Goal: Information Seeking & Learning: Learn about a topic

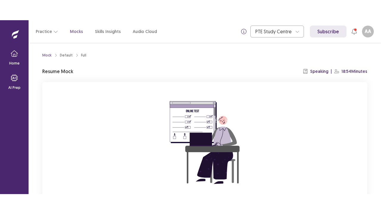
scroll to position [61, 0]
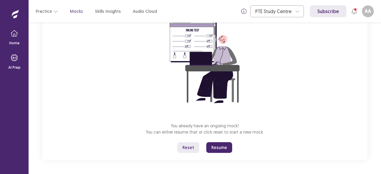
click at [219, 149] on button "Resume" at bounding box center [219, 147] width 26 height 11
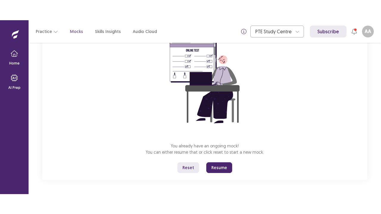
scroll to position [21, 0]
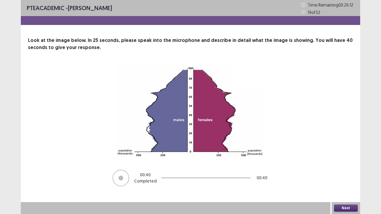
click at [353, 174] on button "Next" at bounding box center [346, 208] width 24 height 7
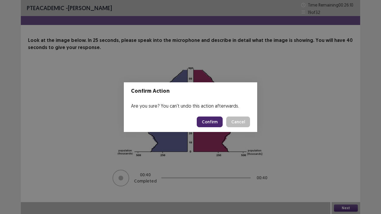
click at [218, 126] on button "Confirm" at bounding box center [210, 122] width 26 height 11
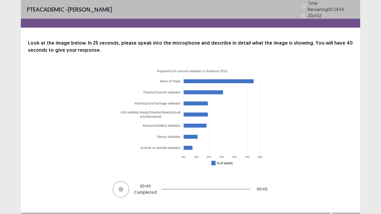
scroll to position [7, 0]
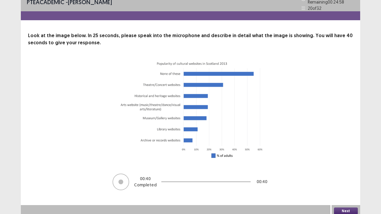
click at [343, 174] on button "Next" at bounding box center [346, 211] width 24 height 7
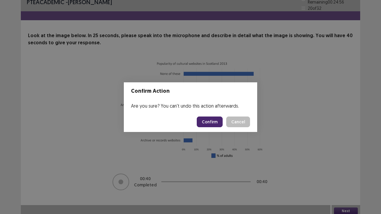
click at [209, 123] on button "Confirm" at bounding box center [210, 122] width 26 height 11
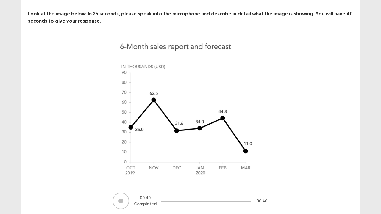
scroll to position [48, 0]
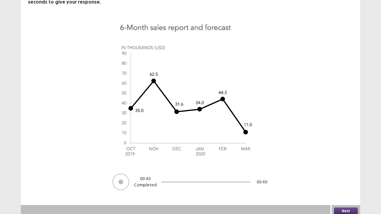
click at [342, 174] on div "Next" at bounding box center [346, 211] width 29 height 12
click at [344, 174] on button "Next" at bounding box center [346, 211] width 24 height 7
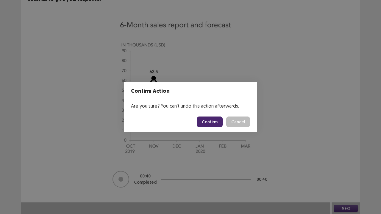
click at [216, 124] on button "Confirm" at bounding box center [210, 122] width 26 height 11
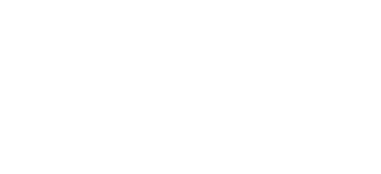
scroll to position [0, 0]
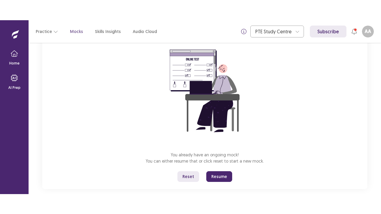
scroll to position [61, 0]
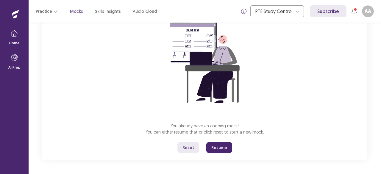
click at [221, 150] on button "Resume" at bounding box center [219, 147] width 26 height 11
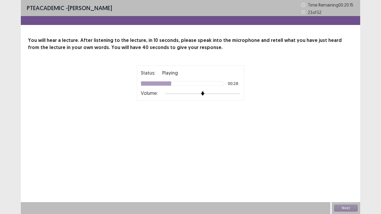
click at [172, 76] on p "Playing" at bounding box center [170, 72] width 16 height 7
click at [181, 77] on div "Status: Playing 00:29 Volume:" at bounding box center [190, 82] width 99 height 27
click at [71, 61] on div "You will hear a lecture. After listening to the lecture, in 10 seconds, please …" at bounding box center [190, 83] width 339 height 93
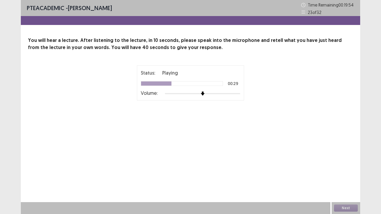
click at [71, 61] on div "You will hear a lecture. After listening to the lecture, in 10 seconds, please …" at bounding box center [190, 83] width 339 height 93
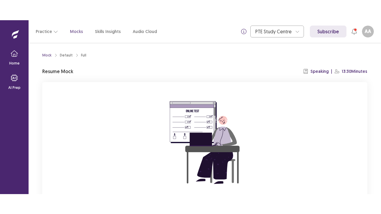
scroll to position [61, 0]
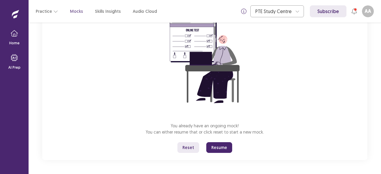
click at [220, 149] on button "Resume" at bounding box center [219, 147] width 26 height 11
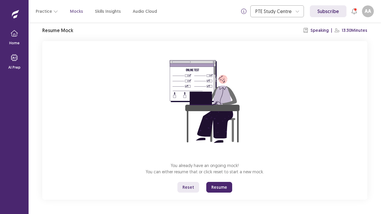
scroll to position [21, 0]
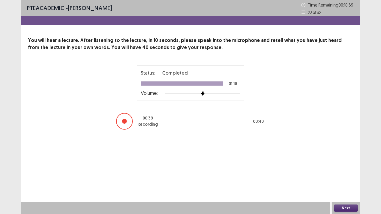
click at [341, 174] on button "Next" at bounding box center [346, 208] width 24 height 7
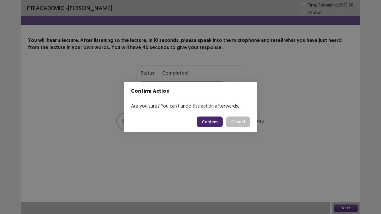
click at [212, 122] on button "Confirm" at bounding box center [210, 122] width 26 height 11
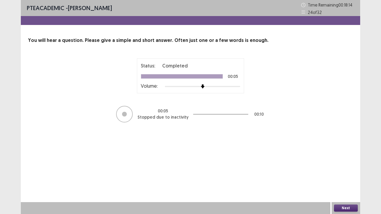
click at [352, 174] on button "Next" at bounding box center [346, 208] width 24 height 7
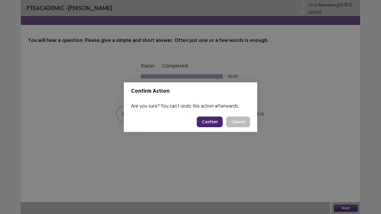
click at [219, 124] on button "Confirm" at bounding box center [210, 122] width 26 height 11
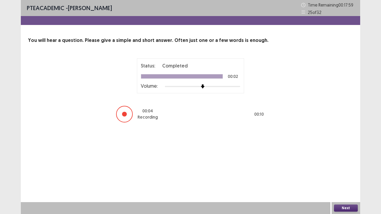
click at [339, 174] on button "Next" at bounding box center [346, 208] width 24 height 7
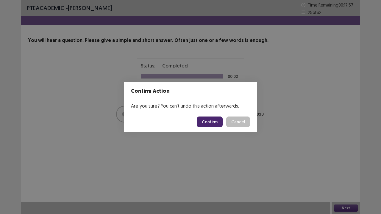
click at [216, 126] on button "Confirm" at bounding box center [210, 122] width 26 height 11
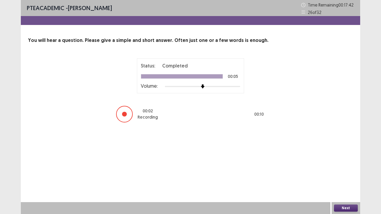
click at [348, 174] on button "Next" at bounding box center [346, 208] width 24 height 7
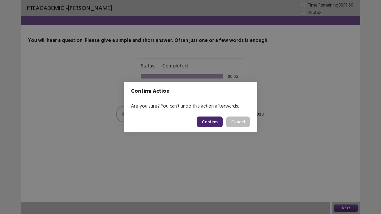
click at [212, 123] on button "Confirm" at bounding box center [210, 122] width 26 height 11
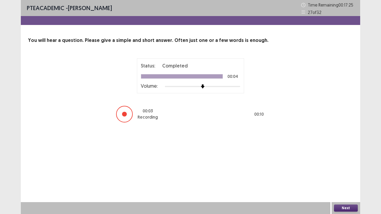
click at [347, 174] on button "Next" at bounding box center [346, 208] width 24 height 7
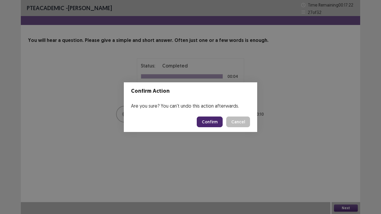
click at [206, 122] on button "Confirm" at bounding box center [210, 122] width 26 height 11
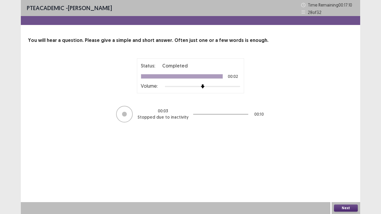
click at [347, 174] on button "Next" at bounding box center [346, 208] width 24 height 7
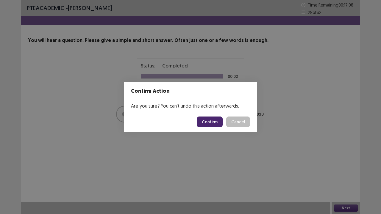
click at [208, 117] on button "Confirm" at bounding box center [210, 122] width 26 height 11
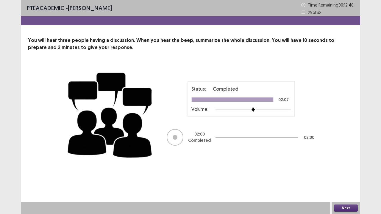
click at [347, 174] on button "Next" at bounding box center [346, 208] width 24 height 7
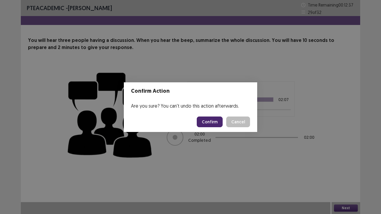
click at [202, 123] on button "Confirm" at bounding box center [210, 122] width 26 height 11
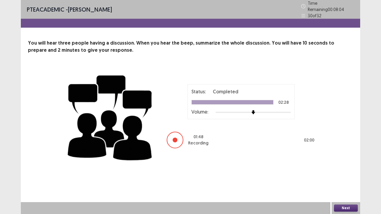
click at [341, 174] on button "Next" at bounding box center [346, 208] width 24 height 7
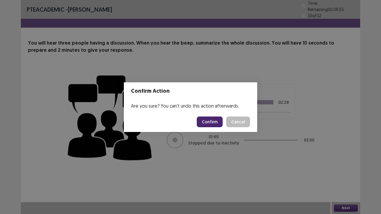
click at [215, 123] on button "Confirm" at bounding box center [210, 122] width 26 height 11
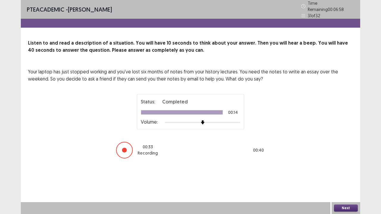
click at [341, 174] on button "Next" at bounding box center [346, 208] width 24 height 7
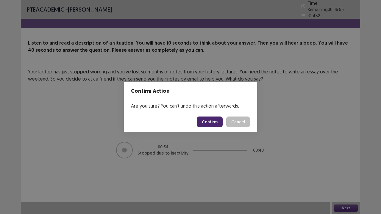
click at [206, 123] on button "Confirm" at bounding box center [210, 122] width 26 height 11
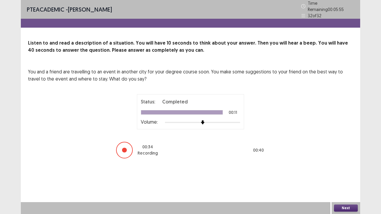
click at [341, 174] on button "Next" at bounding box center [346, 208] width 24 height 7
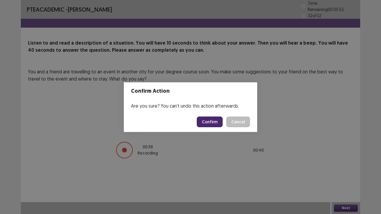
click at [212, 120] on button "Confirm" at bounding box center [210, 122] width 26 height 11
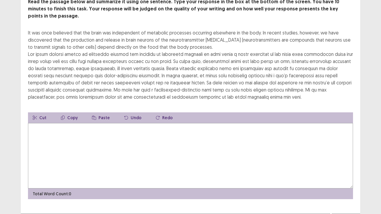
scroll to position [41, 0]
click at [178, 133] on textarea at bounding box center [190, 156] width 325 height 65
type textarea "*"
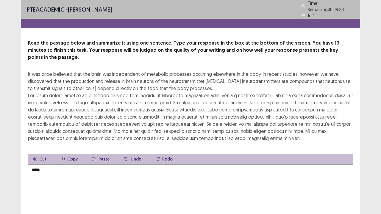
scroll to position [0, 0]
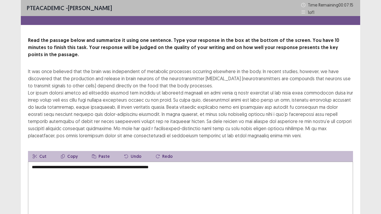
click at [33, 162] on textarea "**********" at bounding box center [190, 194] width 325 height 65
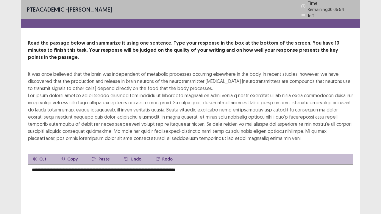
click at [149, 165] on textarea "**********" at bounding box center [190, 197] width 325 height 65
click at [82, 165] on textarea "**********" at bounding box center [190, 197] width 325 height 65
click at [201, 165] on textarea "**********" at bounding box center [190, 197] width 325 height 65
click at [149, 165] on textarea "**********" at bounding box center [190, 197] width 325 height 65
click at [192, 165] on textarea "**********" at bounding box center [190, 197] width 325 height 65
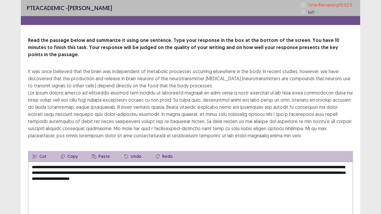
click at [91, 162] on textarea "**********" at bounding box center [190, 194] width 325 height 65
click at [186, 162] on textarea "**********" at bounding box center [190, 194] width 325 height 65
click at [232, 162] on textarea "**********" at bounding box center [190, 194] width 325 height 65
click at [250, 162] on textarea "**********" at bounding box center [190, 194] width 325 height 65
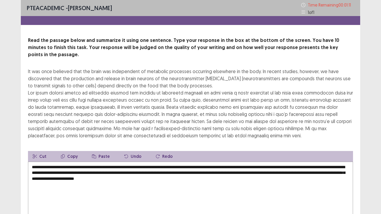
click at [78, 166] on textarea "**********" at bounding box center [190, 194] width 325 height 65
click at [79, 167] on textarea "**********" at bounding box center [190, 194] width 325 height 65
click at [91, 165] on textarea "**********" at bounding box center [190, 194] width 325 height 65
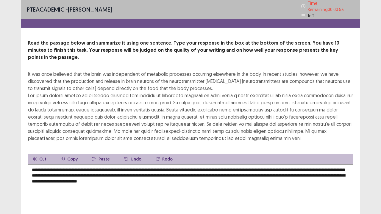
drag, startPoint x: 91, startPoint y: 166, endPoint x: 94, endPoint y: 167, distance: 3.6
click at [94, 167] on textarea "**********" at bounding box center [190, 197] width 325 height 65
click at [339, 165] on textarea "**********" at bounding box center [190, 197] width 325 height 65
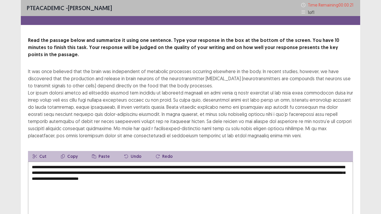
click at [52, 170] on textarea "**********" at bounding box center [190, 194] width 325 height 65
click at [61, 171] on textarea "**********" at bounding box center [190, 194] width 325 height 65
click at [62, 171] on textarea "**********" at bounding box center [190, 194] width 325 height 65
click at [140, 172] on textarea "**********" at bounding box center [190, 194] width 325 height 65
type textarea "**********"
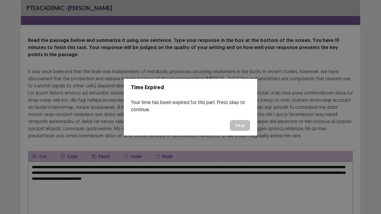
click at [242, 125] on button "Okay" at bounding box center [240, 125] width 20 height 11
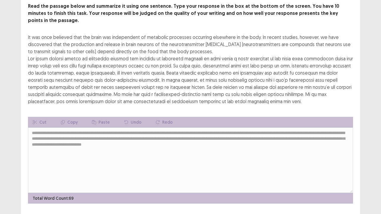
scroll to position [43, 0]
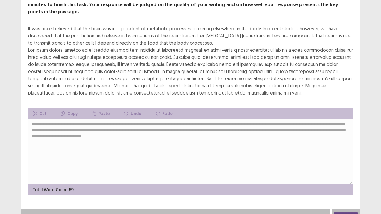
click at [346, 174] on button "Next" at bounding box center [346, 215] width 24 height 7
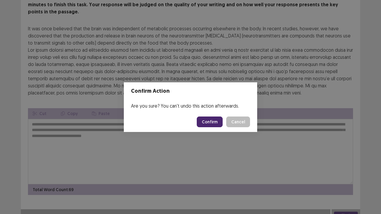
click at [216, 123] on button "Confirm" at bounding box center [210, 122] width 26 height 11
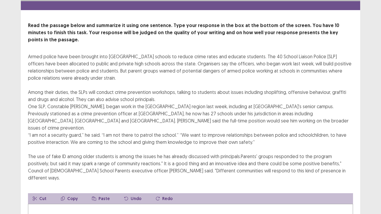
scroll to position [19, 0]
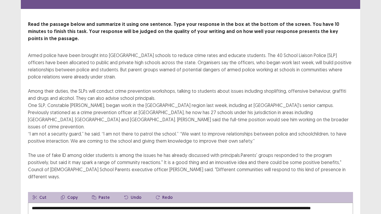
click at [262, 174] on div "Cut Copy Paste Undo Redo" at bounding box center [190, 197] width 325 height 11
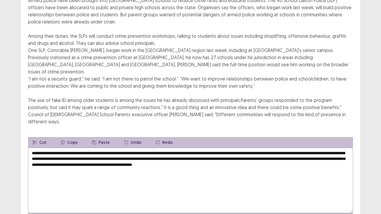
scroll to position [74, 0]
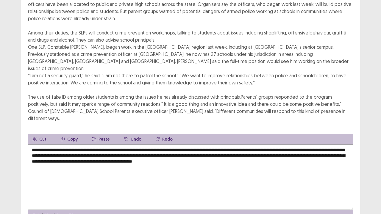
click at [84, 145] on textarea "**********" at bounding box center [190, 177] width 325 height 65
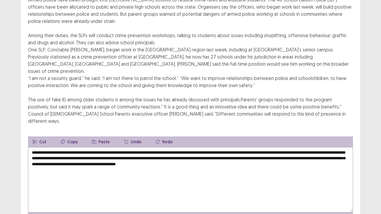
click at [47, 147] on textarea "**********" at bounding box center [190, 179] width 325 height 65
click at [157, 147] on textarea "**********" at bounding box center [190, 179] width 325 height 65
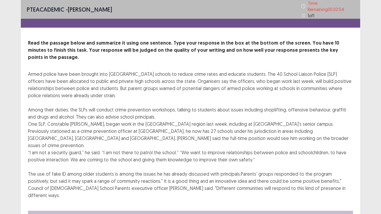
scroll to position [86, 0]
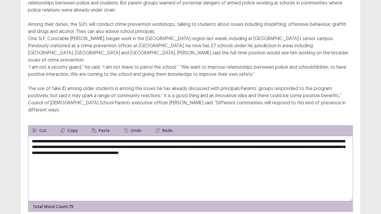
type textarea "**********"
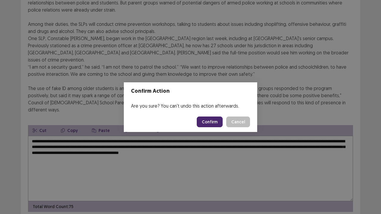
click at [219, 118] on button "Confirm" at bounding box center [210, 122] width 26 height 11
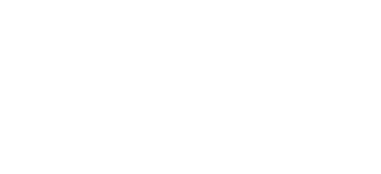
scroll to position [0, 0]
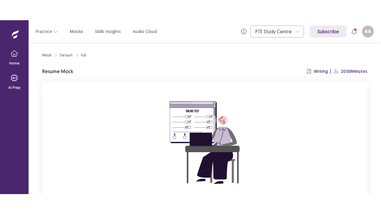
scroll to position [61, 0]
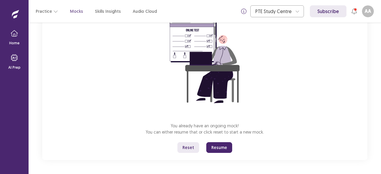
click at [217, 150] on button "Resume" at bounding box center [219, 147] width 26 height 11
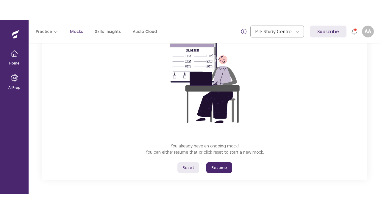
scroll to position [21, 0]
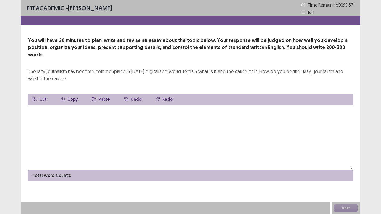
click at [128, 105] on textarea at bounding box center [190, 137] width 325 height 65
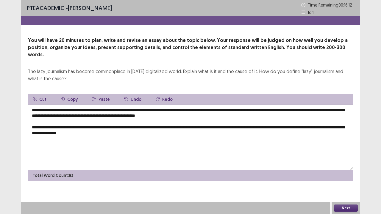
click at [343, 120] on textarea "**********" at bounding box center [190, 137] width 325 height 65
click at [143, 127] on textarea "**********" at bounding box center [190, 137] width 325 height 65
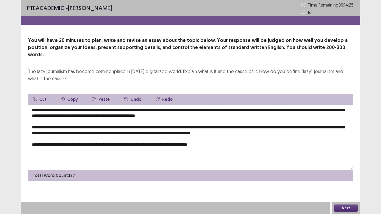
click at [178, 136] on textarea "**********" at bounding box center [190, 137] width 325 height 65
click at [187, 138] on textarea "**********" at bounding box center [190, 137] width 325 height 65
click at [237, 138] on textarea "**********" at bounding box center [190, 137] width 325 height 65
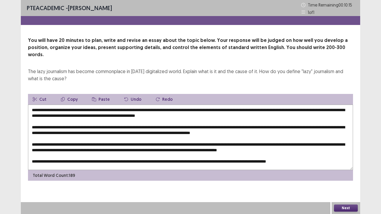
click at [42, 105] on textarea at bounding box center [190, 137] width 325 height 65
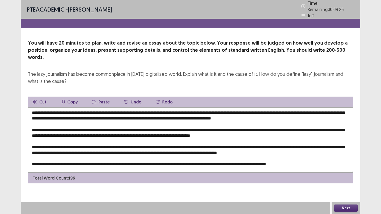
drag, startPoint x: 133, startPoint y: 103, endPoint x: 41, endPoint y: 102, distance: 91.7
click at [41, 107] on textarea at bounding box center [190, 139] width 325 height 65
click at [141, 107] on textarea at bounding box center [190, 139] width 325 height 65
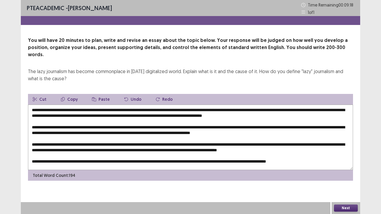
click at [147, 105] on textarea at bounding box center [190, 137] width 325 height 65
click at [211, 110] on textarea at bounding box center [190, 137] width 325 height 65
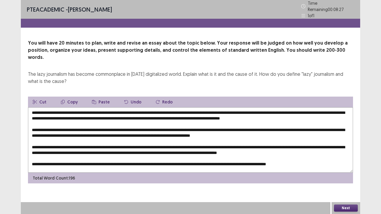
click at [253, 110] on textarea at bounding box center [190, 139] width 325 height 65
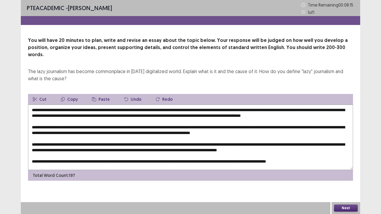
click at [310, 109] on textarea at bounding box center [190, 137] width 325 height 65
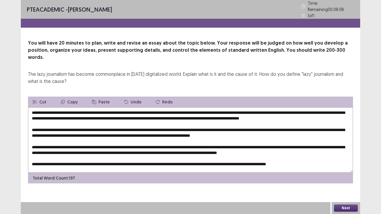
click at [297, 107] on textarea at bounding box center [190, 139] width 325 height 65
click at [96, 126] on textarea at bounding box center [190, 139] width 325 height 65
click at [119, 127] on textarea at bounding box center [190, 139] width 325 height 65
click at [283, 129] on textarea at bounding box center [190, 139] width 325 height 65
click at [283, 127] on textarea at bounding box center [190, 139] width 325 height 65
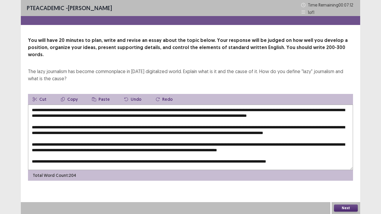
click at [122, 133] on textarea at bounding box center [190, 137] width 325 height 65
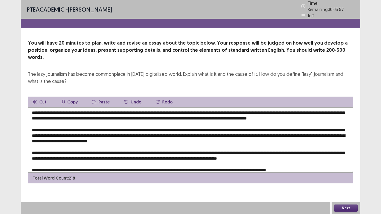
click at [81, 138] on textarea at bounding box center [190, 139] width 325 height 65
click at [82, 137] on textarea at bounding box center [190, 139] width 325 height 65
click at [122, 137] on textarea at bounding box center [190, 139] width 325 height 65
click at [161, 138] on textarea at bounding box center [190, 139] width 325 height 65
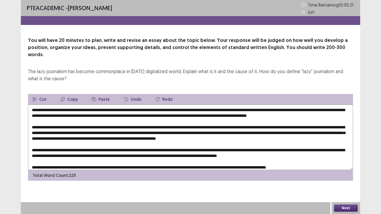
click at [168, 138] on textarea at bounding box center [190, 137] width 325 height 65
click at [171, 137] on textarea at bounding box center [190, 137] width 325 height 65
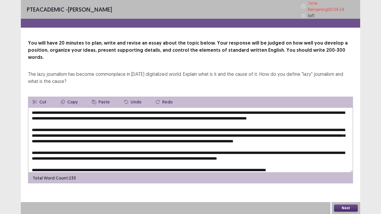
click at [265, 139] on textarea at bounding box center [190, 139] width 325 height 65
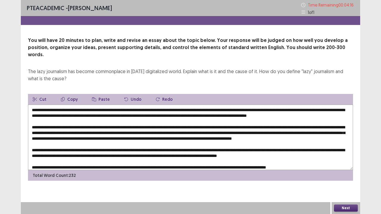
click at [45, 144] on textarea at bounding box center [190, 137] width 325 height 65
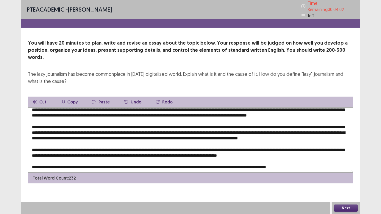
scroll to position [14, 0]
click at [139, 139] on textarea at bounding box center [190, 139] width 325 height 65
click at [346, 141] on textarea at bounding box center [190, 139] width 325 height 65
click at [347, 141] on textarea at bounding box center [190, 139] width 325 height 65
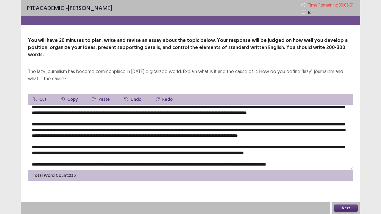
click at [33, 145] on textarea at bounding box center [190, 137] width 325 height 65
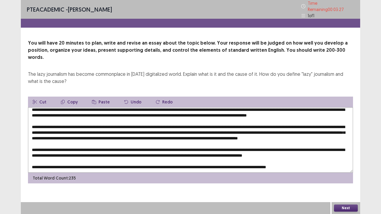
click at [260, 147] on textarea at bounding box center [190, 139] width 325 height 65
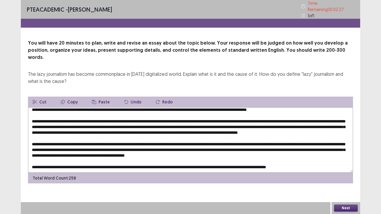
scroll to position [20, 0]
click at [47, 146] on textarea at bounding box center [190, 139] width 325 height 65
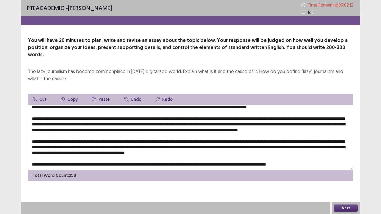
click at [132, 144] on textarea at bounding box center [190, 137] width 325 height 65
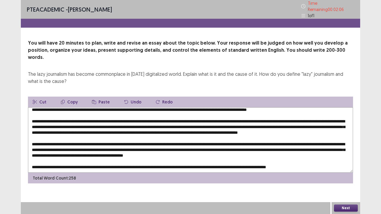
click at [230, 148] on textarea at bounding box center [190, 139] width 325 height 65
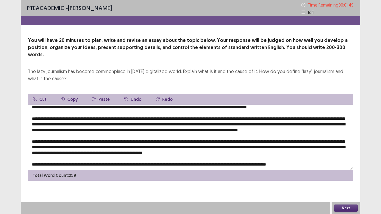
click at [173, 159] on textarea at bounding box center [190, 137] width 325 height 65
click at [122, 106] on textarea at bounding box center [190, 137] width 325 height 65
click at [129, 107] on textarea at bounding box center [190, 137] width 325 height 65
drag, startPoint x: 228, startPoint y: 147, endPoint x: 253, endPoint y: 147, distance: 25.0
click at [253, 147] on textarea at bounding box center [190, 137] width 325 height 65
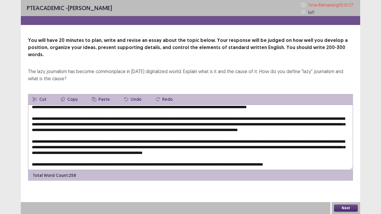
click at [73, 94] on button "Copy" at bounding box center [69, 99] width 26 height 11
click at [170, 158] on textarea at bounding box center [190, 137] width 325 height 65
click at [95, 94] on button "Paste" at bounding box center [100, 99] width 27 height 11
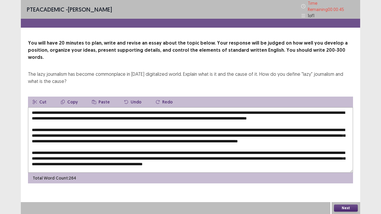
click at [207, 111] on textarea at bounding box center [190, 139] width 325 height 65
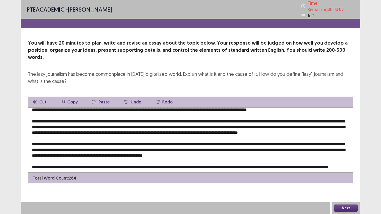
scroll to position [26, 0]
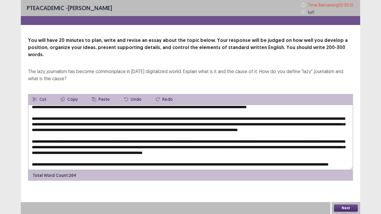
type textarea "**********"
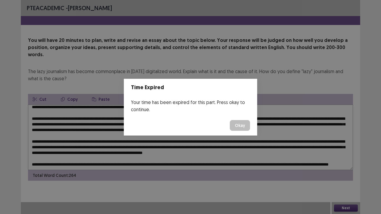
click at [238, 127] on button "Okay" at bounding box center [240, 125] width 20 height 11
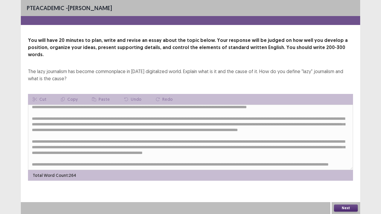
click at [343, 174] on div "Next" at bounding box center [346, 208] width 29 height 12
click at [344, 174] on button "Next" at bounding box center [346, 208] width 24 height 7
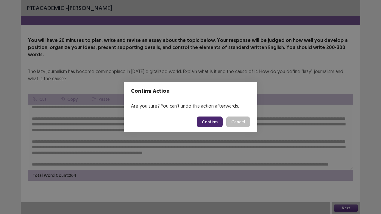
click at [202, 118] on button "Confirm" at bounding box center [210, 122] width 26 height 11
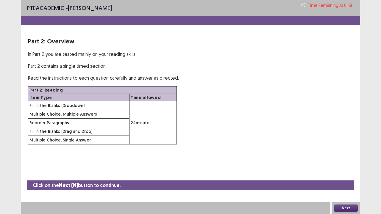
click at [339, 174] on button "Next" at bounding box center [346, 208] width 24 height 7
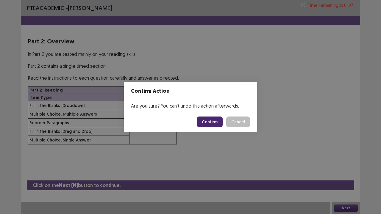
click at [214, 123] on button "Confirm" at bounding box center [210, 122] width 26 height 11
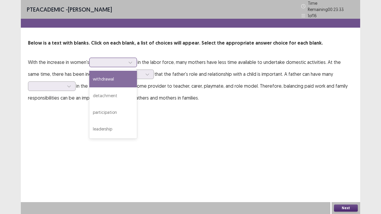
click at [127, 58] on div at bounding box center [130, 62] width 9 height 9
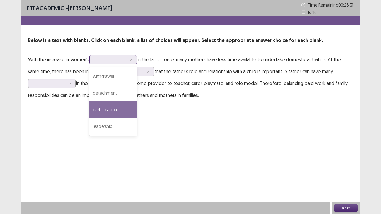
click at [123, 111] on div "participation" at bounding box center [113, 110] width 48 height 17
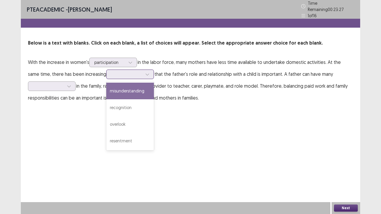
click at [113, 71] on div at bounding box center [126, 74] width 31 height 6
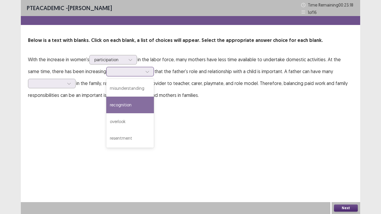
click at [118, 100] on div "recognition" at bounding box center [130, 105] width 48 height 17
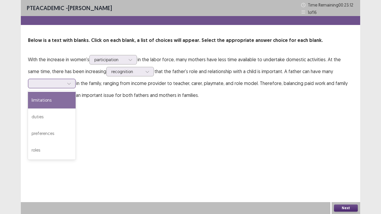
click at [65, 82] on div at bounding box center [69, 83] width 9 height 9
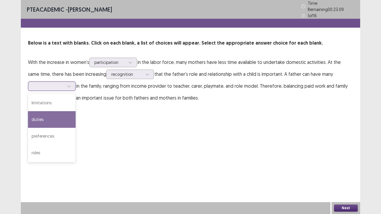
click at [65, 114] on div "duties" at bounding box center [52, 119] width 48 height 17
click at [68, 86] on div at bounding box center [69, 86] width 9 height 9
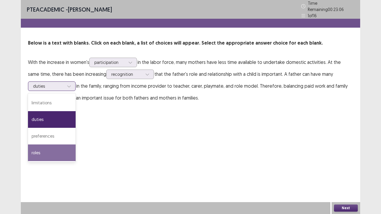
click at [52, 152] on div "roles" at bounding box center [52, 153] width 48 height 17
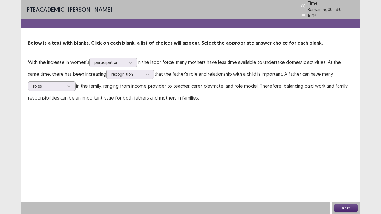
click at [352, 174] on button "Next" at bounding box center [346, 208] width 24 height 7
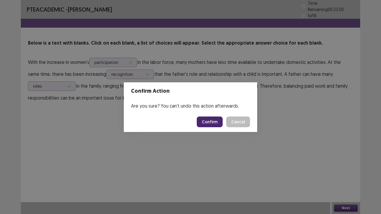
click at [220, 120] on button "Confirm" at bounding box center [210, 122] width 26 height 11
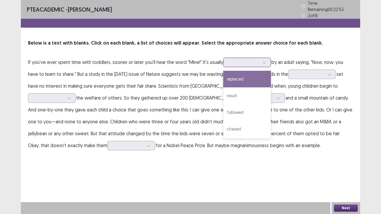
click at [233, 62] on div at bounding box center [243, 63] width 31 height 6
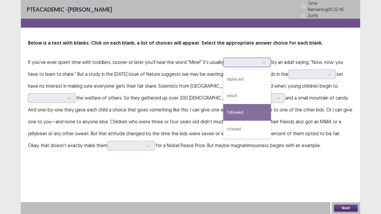
click at [245, 106] on div "followed" at bounding box center [247, 112] width 48 height 17
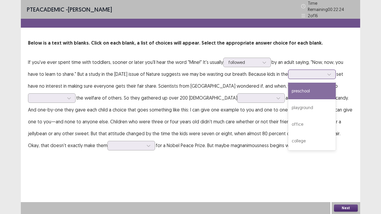
click at [304, 72] on div at bounding box center [308, 74] width 31 height 6
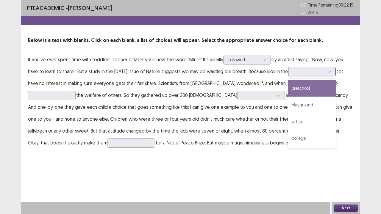
click at [310, 85] on div "preschool" at bounding box center [312, 88] width 48 height 17
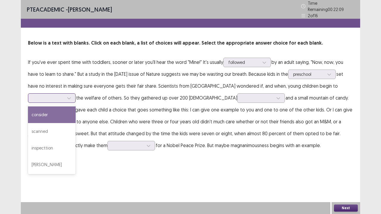
click at [42, 98] on div at bounding box center [48, 98] width 31 height 6
click at [49, 109] on div "consider" at bounding box center [52, 115] width 48 height 17
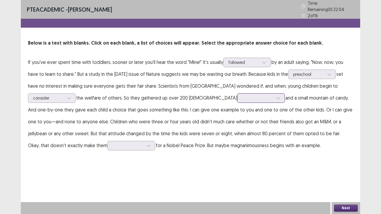
click at [242, 96] on div at bounding box center [257, 98] width 31 height 6
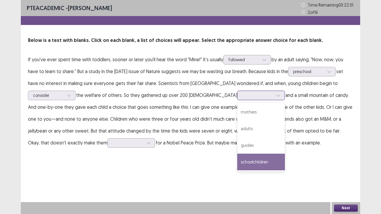
click at [237, 161] on div "schoolchildren" at bounding box center [261, 162] width 48 height 17
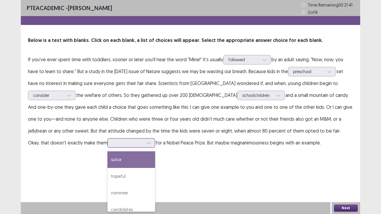
click at [146, 142] on icon at bounding box center [148, 143] width 4 height 4
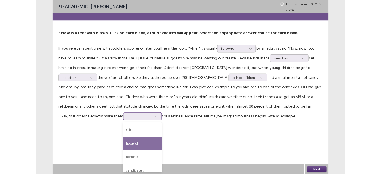
scroll to position [7, 0]
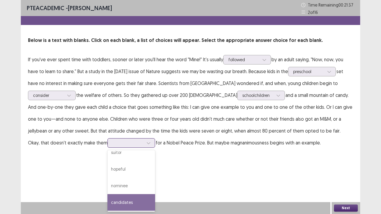
click at [107, 174] on div "candidates" at bounding box center [131, 202] width 48 height 17
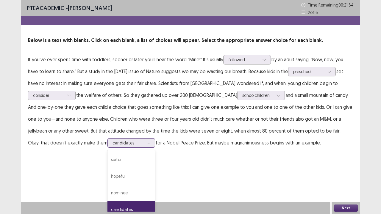
click at [146, 145] on icon at bounding box center [148, 143] width 4 height 4
click at [107, 174] on div "nominee" at bounding box center [131, 193] width 48 height 17
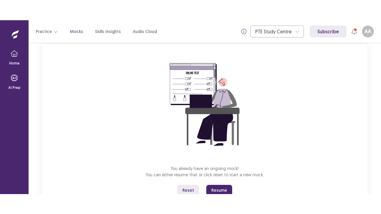
scroll to position [61, 0]
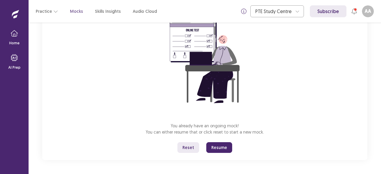
click at [223, 149] on button "Resume" at bounding box center [219, 147] width 26 height 11
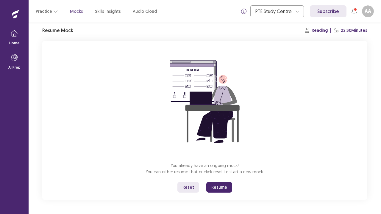
scroll to position [21, 0]
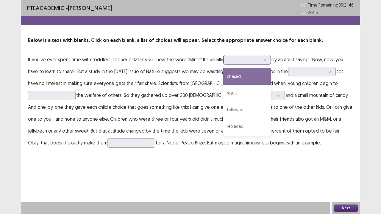
click at [242, 59] on div at bounding box center [243, 60] width 31 height 6
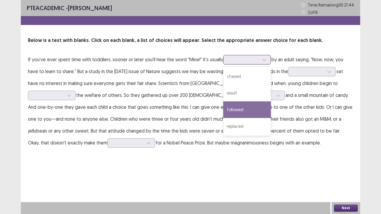
click at [237, 106] on div "followed" at bounding box center [247, 110] width 48 height 17
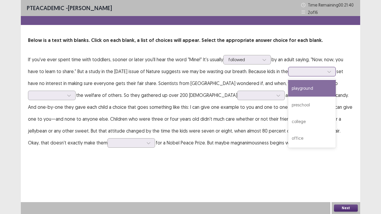
click at [311, 74] on div at bounding box center [308, 72] width 31 height 6
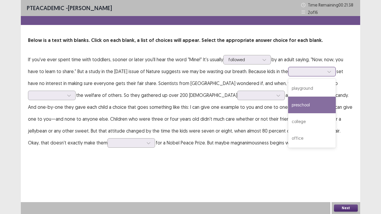
click at [316, 103] on div "preschool" at bounding box center [312, 105] width 48 height 17
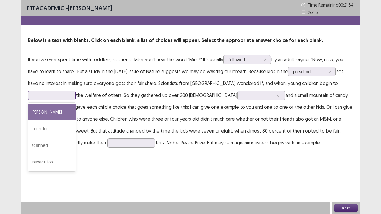
click at [72, 93] on div at bounding box center [69, 95] width 9 height 9
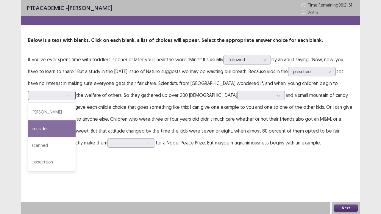
click at [63, 121] on div "consider" at bounding box center [52, 129] width 48 height 17
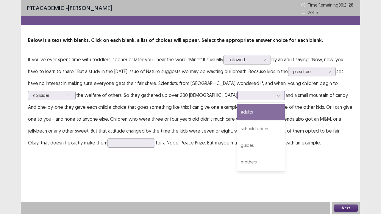
click at [242, 95] on input "text" at bounding box center [242, 95] width 1 height 4
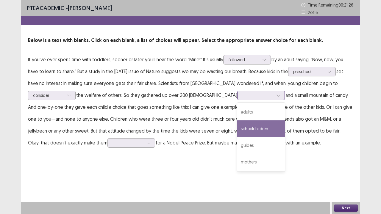
click at [237, 123] on div "schoolchildren" at bounding box center [261, 129] width 48 height 17
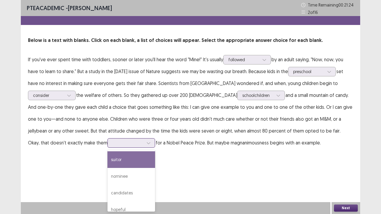
click at [112, 140] on div at bounding box center [128, 143] width 32 height 7
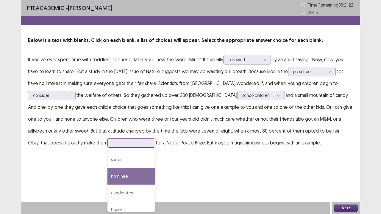
click at [107, 172] on div "nominee" at bounding box center [131, 176] width 48 height 17
click at [144, 143] on div at bounding box center [148, 143] width 9 height 9
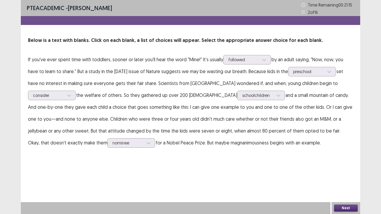
click at [258, 135] on p "If you've ever spent time with toddlers, sooner or later you'll hear the word "…" at bounding box center [190, 101] width 325 height 95
click at [345, 174] on button "Next" at bounding box center [346, 208] width 24 height 7
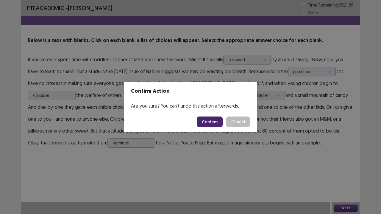
click at [212, 122] on button "Confirm" at bounding box center [210, 122] width 26 height 11
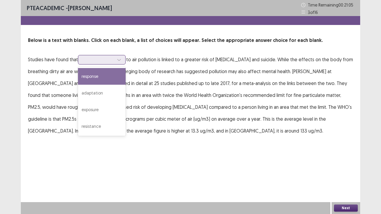
click at [121, 59] on icon at bounding box center [118, 60] width 3 height 2
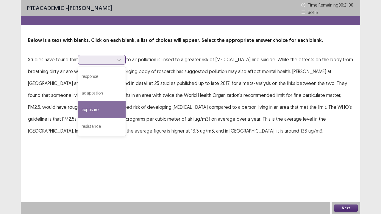
click at [104, 108] on div "exposure" at bounding box center [102, 110] width 48 height 17
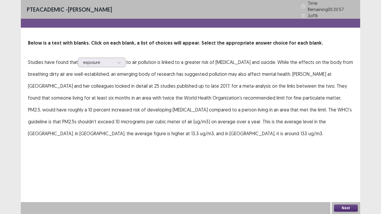
click at [344, 174] on button "Next" at bounding box center [346, 208] width 24 height 7
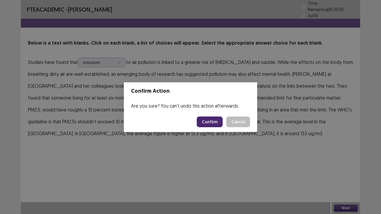
click at [211, 124] on button "Confirm" at bounding box center [210, 122] width 26 height 11
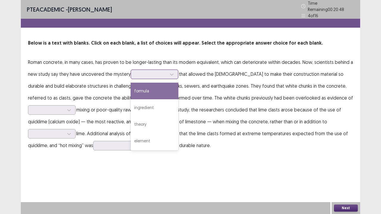
click at [156, 71] on div at bounding box center [151, 74] width 31 height 6
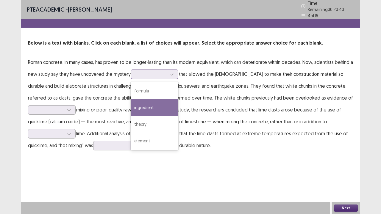
click at [156, 101] on div "ingredient" at bounding box center [155, 107] width 48 height 17
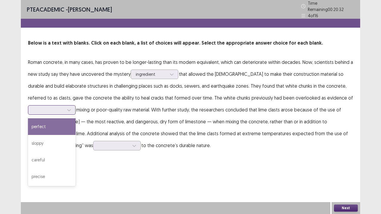
click at [64, 107] on div at bounding box center [48, 110] width 31 height 6
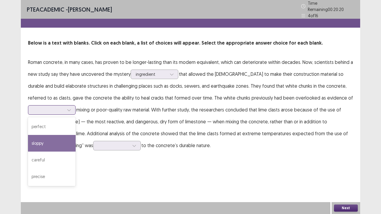
click at [76, 135] on div "sloppy" at bounding box center [52, 143] width 48 height 17
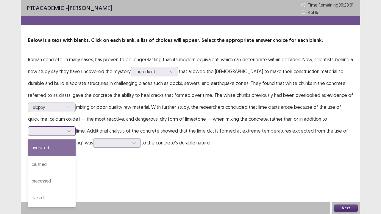
click at [64, 128] on div at bounding box center [48, 131] width 31 height 6
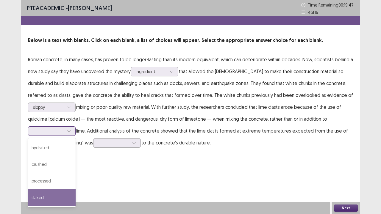
click at [76, 174] on div "slaked" at bounding box center [52, 198] width 48 height 17
click at [64, 128] on div at bounding box center [48, 131] width 31 height 6
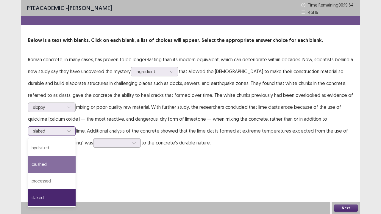
click at [76, 156] on div "crushed" at bounding box center [52, 164] width 48 height 17
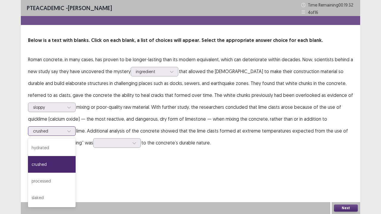
click at [64, 128] on div at bounding box center [48, 131] width 31 height 6
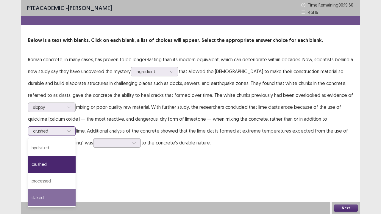
click at [76, 174] on div "slaked" at bounding box center [52, 198] width 48 height 17
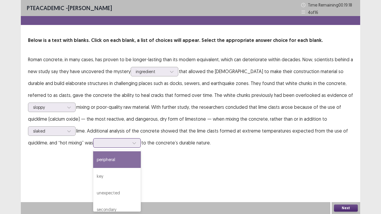
click at [130, 144] on div at bounding box center [134, 143] width 9 height 9
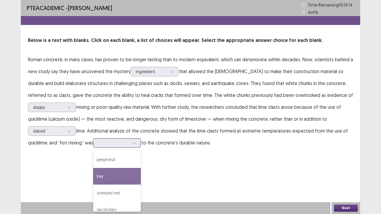
click at [93, 174] on div "key" at bounding box center [117, 176] width 48 height 17
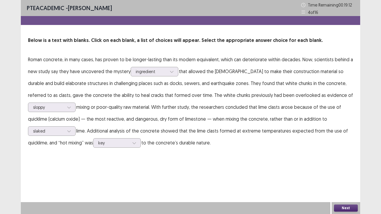
click at [345, 174] on button "Next" at bounding box center [346, 208] width 24 height 7
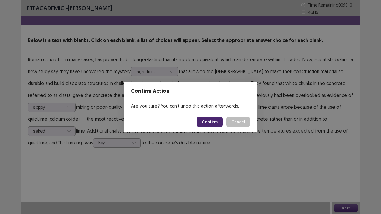
click at [220, 118] on button "Confirm" at bounding box center [210, 122] width 26 height 11
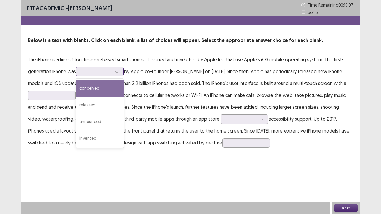
click at [95, 67] on div at bounding box center [100, 72] width 48 height 10
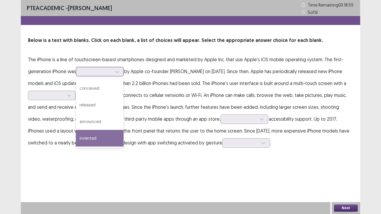
click at [113, 141] on div "invented" at bounding box center [100, 138] width 48 height 17
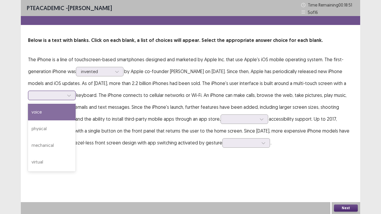
click at [64, 97] on div at bounding box center [48, 96] width 31 height 6
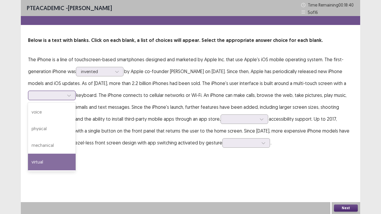
click at [76, 156] on div "virtual" at bounding box center [52, 162] width 48 height 17
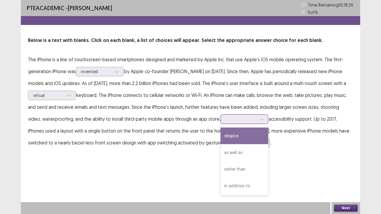
click at [252, 117] on div at bounding box center [241, 119] width 31 height 6
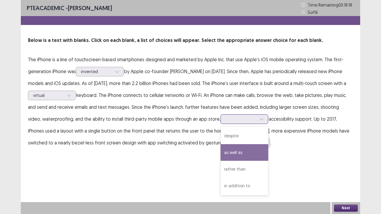
click at [255, 149] on div "as well as" at bounding box center [245, 152] width 48 height 17
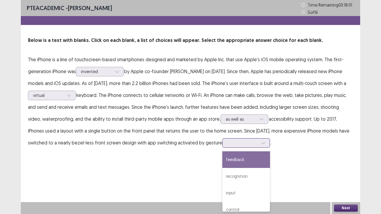
click at [232, 142] on div at bounding box center [242, 143] width 31 height 6
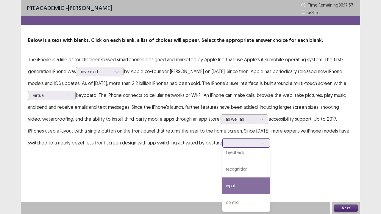
scroll to position [0, 0]
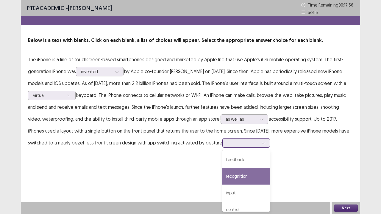
click at [232, 174] on div "recognition" at bounding box center [246, 176] width 48 height 17
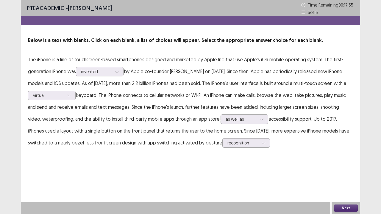
click at [338, 174] on button "Next" at bounding box center [346, 208] width 24 height 7
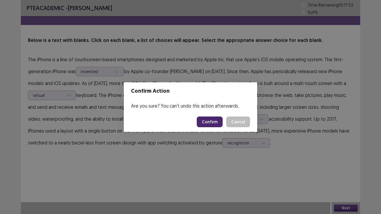
click at [219, 125] on button "Confirm" at bounding box center [210, 122] width 26 height 11
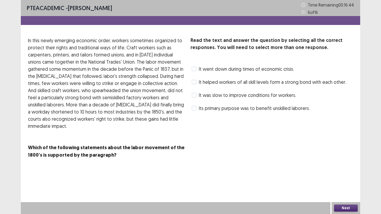
click at [195, 107] on span at bounding box center [194, 108] width 5 height 5
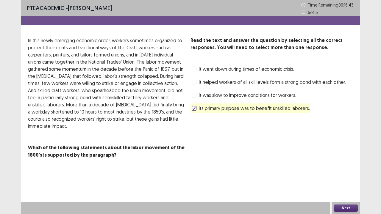
click at [195, 97] on span at bounding box center [194, 95] width 5 height 5
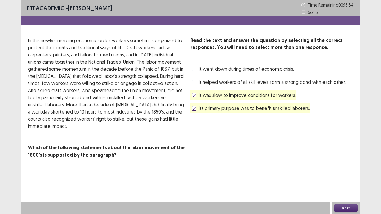
click at [345, 174] on button "Next" at bounding box center [346, 208] width 24 height 7
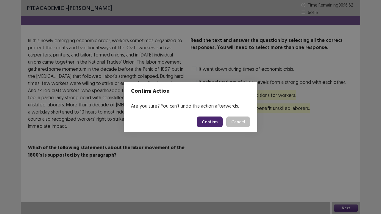
click at [217, 124] on button "Confirm" at bounding box center [210, 122] width 26 height 11
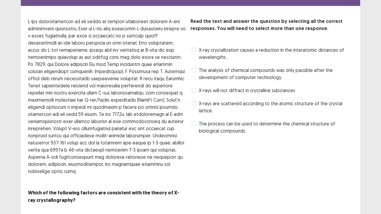
scroll to position [19, 0]
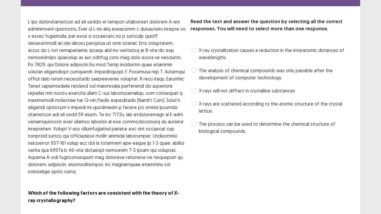
click at [195, 122] on span at bounding box center [194, 124] width 5 height 5
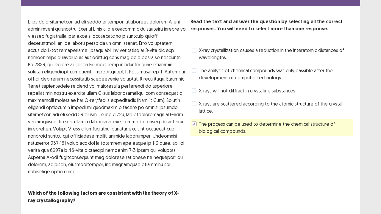
click at [194, 103] on span at bounding box center [194, 104] width 5 height 5
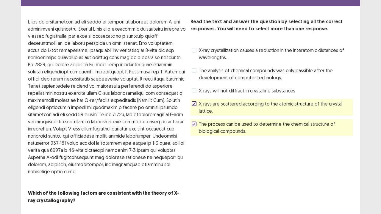
scroll to position [35, 0]
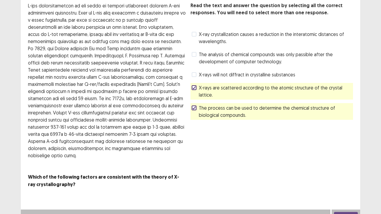
click at [345, 174] on div "Next" at bounding box center [346, 216] width 29 height 12
click at [345, 174] on button "Next" at bounding box center [346, 215] width 24 height 7
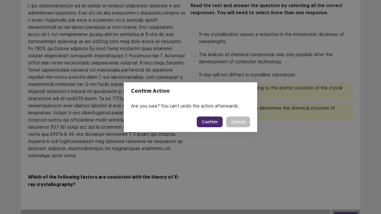
click at [220, 119] on button "Confirm" at bounding box center [210, 122] width 26 height 11
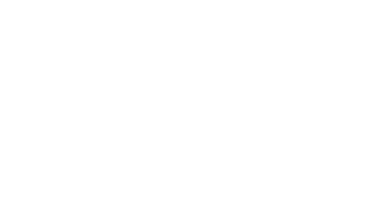
scroll to position [0, 0]
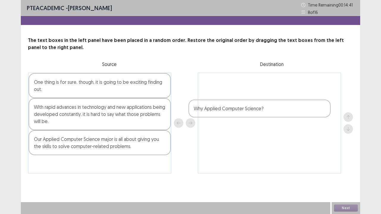
drag, startPoint x: 152, startPoint y: 82, endPoint x: 315, endPoint y: 108, distance: 164.7
click at [315, 108] on div "Why Applied Computer Science? One thing is for sure, though, it is going to be …" at bounding box center [190, 123] width 325 height 101
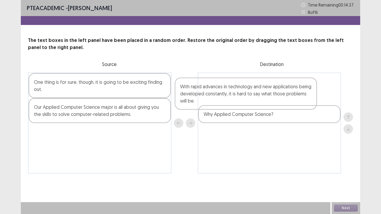
drag, startPoint x: 140, startPoint y: 117, endPoint x: 288, endPoint y: 96, distance: 149.7
click at [288, 96] on div "One thing is for sure, though, it is going to be exciting finding out. With rap…" at bounding box center [190, 123] width 325 height 101
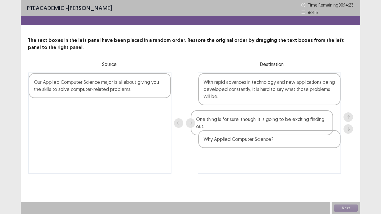
drag, startPoint x: 155, startPoint y: 91, endPoint x: 320, endPoint y: 129, distance: 168.6
click at [320, 129] on div "One thing is for sure, though, it is going to be exciting finding out. Our Appl…" at bounding box center [190, 123] width 325 height 101
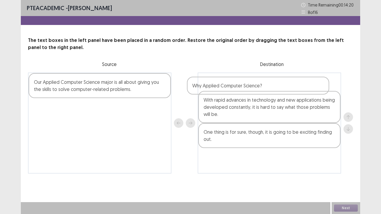
drag, startPoint x: 277, startPoint y: 143, endPoint x: 264, endPoint y: 88, distance: 56.8
click at [264, 88] on div "With rapid advances in technology and new applications being developed constant…" at bounding box center [269, 123] width 143 height 101
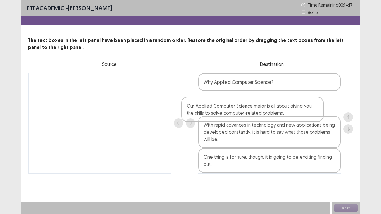
drag, startPoint x: 145, startPoint y: 89, endPoint x: 308, endPoint y: 115, distance: 164.3
click at [308, 115] on div "Our Applied Computer Science major is all about giving you the skills to solve …" at bounding box center [190, 123] width 325 height 101
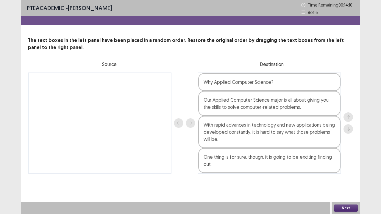
click at [339, 174] on button "Next" at bounding box center [346, 208] width 24 height 7
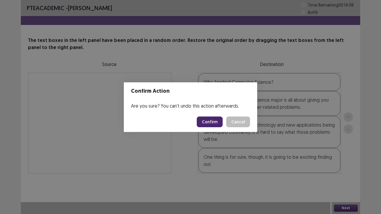
click at [216, 124] on button "Confirm" at bounding box center [210, 122] width 26 height 11
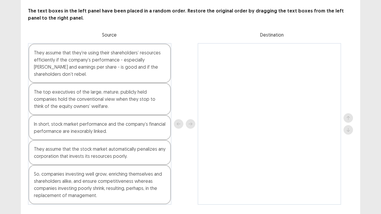
scroll to position [30, 0]
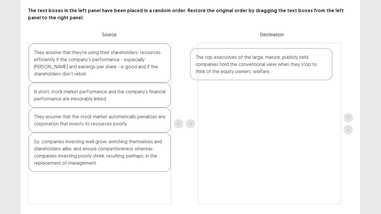
drag, startPoint x: 147, startPoint y: 103, endPoint x: 313, endPoint y: 68, distance: 169.3
click at [313, 68] on div "They assume that they’re using their shareholders’ resources efficiently if the…" at bounding box center [190, 124] width 325 height 162
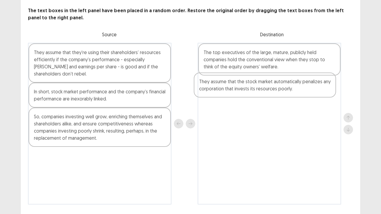
drag, startPoint x: 138, startPoint y: 122, endPoint x: 306, endPoint y: 86, distance: 172.5
click at [306, 86] on div "They assume that they’re using their shareholders’ resources efficiently if the…" at bounding box center [190, 124] width 325 height 162
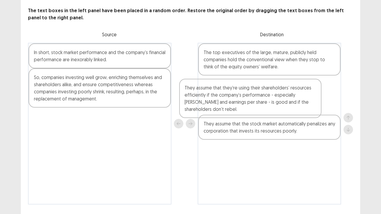
drag, startPoint x: 133, startPoint y: 61, endPoint x: 286, endPoint y: 96, distance: 157.6
click at [286, 96] on div "They assume that they’re using their shareholders’ resources efficiently if the…" at bounding box center [190, 124] width 325 height 162
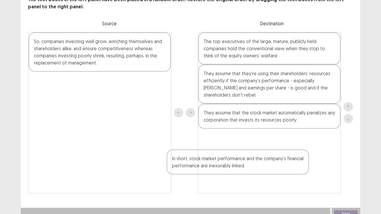
drag, startPoint x: 140, startPoint y: 56, endPoint x: 279, endPoint y: 163, distance: 176.2
click at [279, 163] on div "In short, stock market performance and the company’s financial performance are …" at bounding box center [190, 113] width 325 height 162
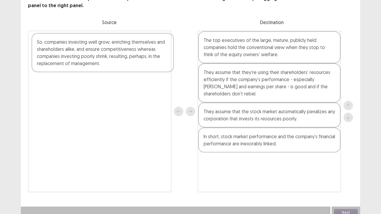
scroll to position [42, 0]
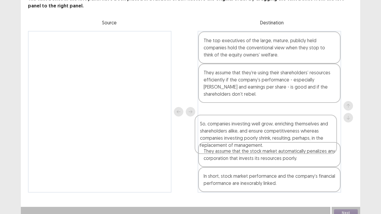
drag, startPoint x: 154, startPoint y: 56, endPoint x: 322, endPoint y: 140, distance: 187.9
click at [322, 140] on div "So, companies investing well grow, enriching themselves and shareholders alike,…" at bounding box center [190, 112] width 325 height 162
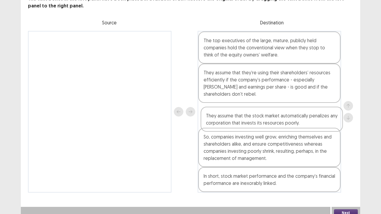
drag, startPoint x: 277, startPoint y: 160, endPoint x: 280, endPoint y: 122, distance: 38.2
click at [280, 122] on div "The top executives of the large, mature, publicly held companies hold the conve…" at bounding box center [269, 112] width 143 height 162
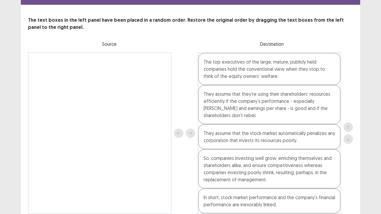
scroll to position [46, 0]
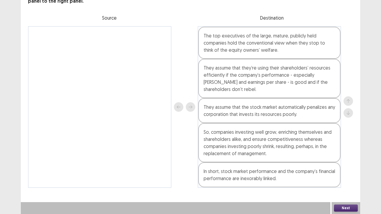
click at [342, 174] on button "Next" at bounding box center [346, 208] width 24 height 7
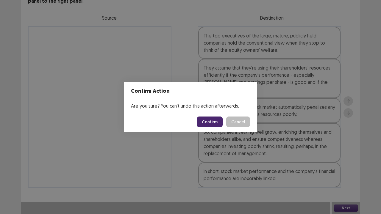
click at [209, 122] on button "Confirm" at bounding box center [210, 122] width 26 height 11
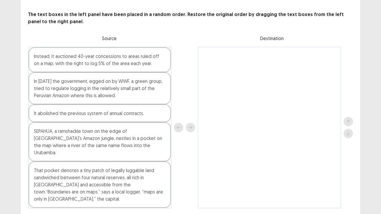
scroll to position [26, 0]
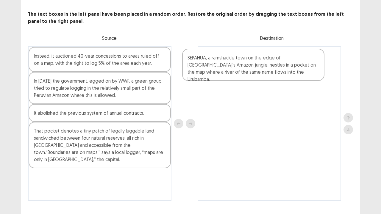
drag, startPoint x: 124, startPoint y: 133, endPoint x: 280, endPoint y: 60, distance: 172.3
click at [280, 60] on div "Instead, it auctioned 40-year concessions to areas ruled off on a map, with the…" at bounding box center [190, 123] width 325 height 155
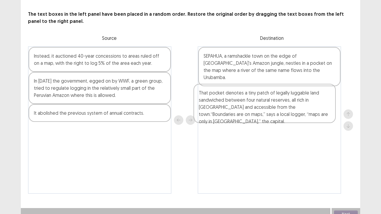
drag, startPoint x: 143, startPoint y: 142, endPoint x: 319, endPoint y: 100, distance: 181.2
click at [319, 100] on div "Instead, it auctioned 40-year concessions to areas ruled off on a map, with the…" at bounding box center [190, 120] width 325 height 148
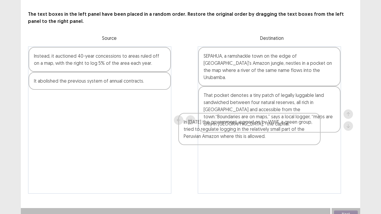
drag, startPoint x: 153, startPoint y: 91, endPoint x: 320, endPoint y: 135, distance: 172.4
click at [320, 135] on div "Instead, it auctioned 40-year concessions to areas ruled off on a map, with the…" at bounding box center [190, 120] width 325 height 148
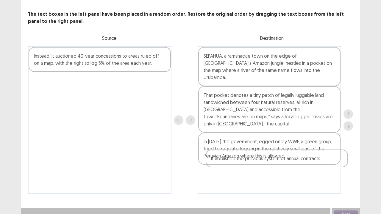
drag, startPoint x: 149, startPoint y: 82, endPoint x: 333, endPoint y: 161, distance: 199.9
click at [333, 161] on div "Instead, it auctioned 40-year concessions to areas ruled off on a map, with the…" at bounding box center [190, 120] width 325 height 148
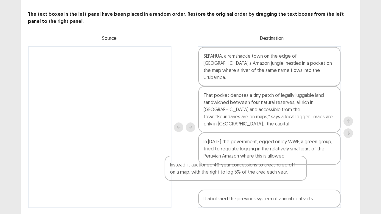
scroll to position [32, 0]
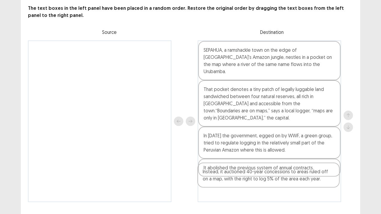
drag, startPoint x: 148, startPoint y: 63, endPoint x: 319, endPoint y: 181, distance: 207.4
click at [319, 174] on div "Instead, it auctioned 40-year concessions to areas ruled off on a map, with the…" at bounding box center [190, 121] width 325 height 162
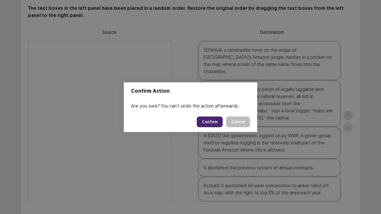
click at [209, 117] on button "Confirm" at bounding box center [210, 122] width 26 height 11
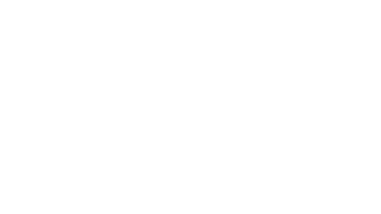
scroll to position [0, 0]
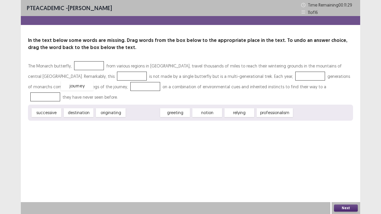
drag, startPoint x: 141, startPoint y: 104, endPoint x: 76, endPoint y: 77, distance: 71.2
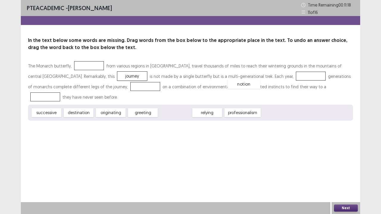
drag, startPoint x: 176, startPoint y: 104, endPoint x: 245, endPoint y: 75, distance: 74.6
drag, startPoint x: 176, startPoint y: 102, endPoint x: 88, endPoint y: 86, distance: 88.6
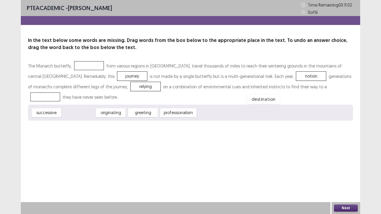
drag, startPoint x: 76, startPoint y: 104, endPoint x: 263, endPoint y: 90, distance: 187.2
drag, startPoint x: 76, startPoint y: 104, endPoint x: 80, endPoint y: 68, distance: 35.6
click at [345, 174] on button "Next" at bounding box center [346, 208] width 24 height 7
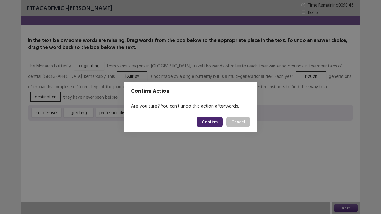
click at [217, 120] on button "Confirm" at bounding box center [210, 122] width 26 height 11
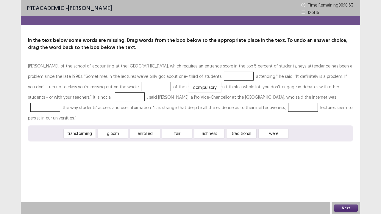
drag, startPoint x: 49, startPoint y: 123, endPoint x: 207, endPoint y: 74, distance: 165.0
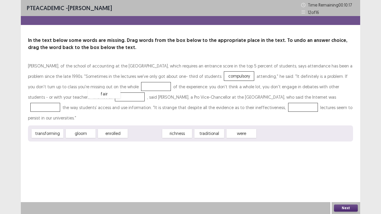
drag, startPoint x: 155, startPoint y: 125, endPoint x: 115, endPoint y: 85, distance: 56.8
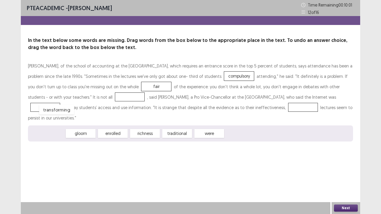
drag, startPoint x: 46, startPoint y: 124, endPoint x: 55, endPoint y: 101, distance: 25.5
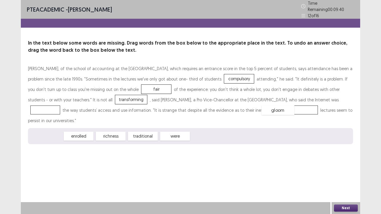
drag, startPoint x: 51, startPoint y: 125, endPoint x: 283, endPoint y: 99, distance: 233.6
drag, startPoint x: 115, startPoint y: 125, endPoint x: 214, endPoint y: 110, distance: 100.6
click at [355, 174] on button "Next" at bounding box center [346, 208] width 24 height 7
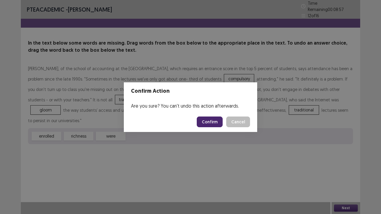
drag, startPoint x: 217, startPoint y: 160, endPoint x: 239, endPoint y: 124, distance: 42.8
click at [239, 124] on div "Confirm Action Are you sure? You can't undo this action afterwards. Confirm Can…" at bounding box center [190, 107] width 381 height 214
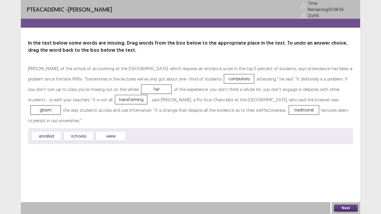
click at [239, 128] on div "enrolled richness were" at bounding box center [190, 136] width 325 height 16
drag, startPoint x: 53, startPoint y: 122, endPoint x: 213, endPoint y: 74, distance: 166.6
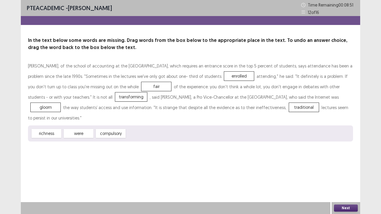
click at [343, 174] on button "Next" at bounding box center [346, 208] width 24 height 7
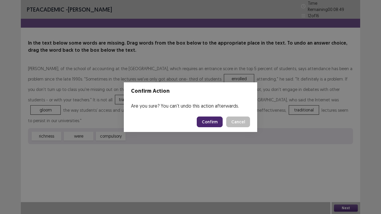
click at [211, 120] on button "Confirm" at bounding box center [210, 122] width 26 height 11
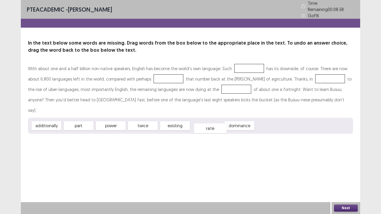
drag, startPoint x: 211, startPoint y: 116, endPoint x: 212, endPoint y: 121, distance: 6.1
click at [212, 124] on div "rate" at bounding box center [210, 129] width 33 height 10
drag, startPoint x: 242, startPoint y: 111, endPoint x: 237, endPoint y: 64, distance: 47.3
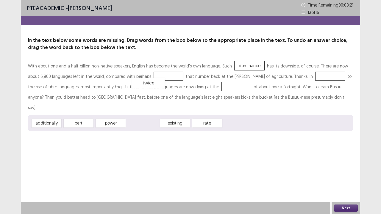
drag, startPoint x: 152, startPoint y: 113, endPoint x: 158, endPoint y: 72, distance: 40.6
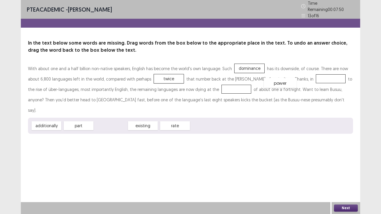
drag, startPoint x: 115, startPoint y: 115, endPoint x: 284, endPoint y: 72, distance: 174.7
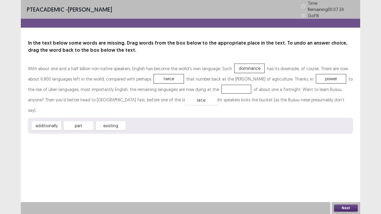
drag, startPoint x: 139, startPoint y: 114, endPoint x: 197, endPoint y: 88, distance: 63.7
click at [342, 174] on button "Next" at bounding box center [346, 208] width 24 height 7
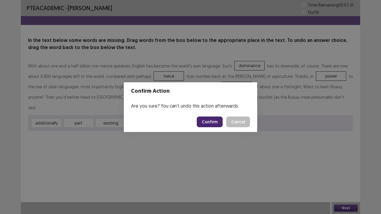
click at [218, 121] on button "Confirm" at bounding box center [210, 122] width 26 height 11
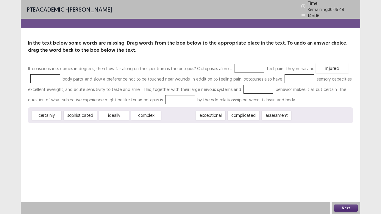
drag, startPoint x: 184, startPoint y: 114, endPoint x: 338, endPoint y: 67, distance: 160.9
drag, startPoint x: 180, startPoint y: 114, endPoint x: 295, endPoint y: 79, distance: 120.6
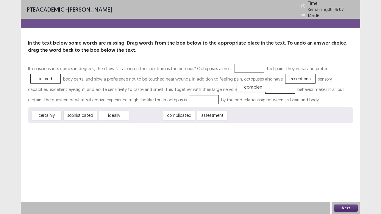
drag, startPoint x: 152, startPoint y: 112, endPoint x: 259, endPoint y: 83, distance: 110.6
drag, startPoint x: 143, startPoint y: 115, endPoint x: 151, endPoint y: 100, distance: 16.8
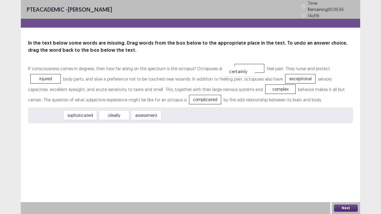
drag, startPoint x: 51, startPoint y: 113, endPoint x: 243, endPoint y: 69, distance: 196.7
click at [342, 174] on button "Next" at bounding box center [346, 208] width 24 height 7
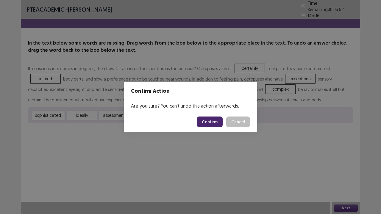
click at [219, 124] on button "Confirm" at bounding box center [210, 122] width 26 height 11
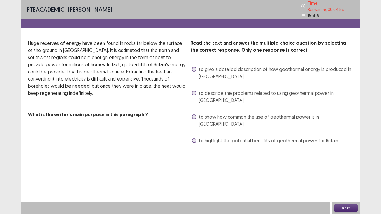
click at [193, 68] on span at bounding box center [194, 69] width 5 height 5
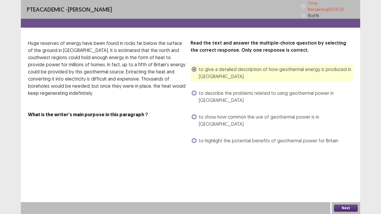
click at [201, 137] on span "to highlight the potential benefits of geothermal power for Britain" at bounding box center [268, 140] width 139 height 7
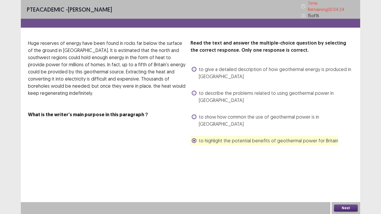
click at [192, 93] on label "to describe the problems related to using geothermal power in [GEOGRAPHIC_DATA]" at bounding box center [272, 97] width 161 height 14
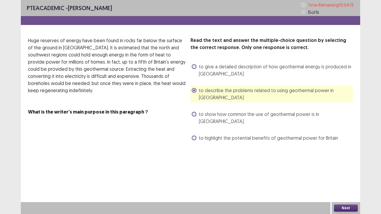
click at [341, 174] on button "Next" at bounding box center [346, 208] width 24 height 7
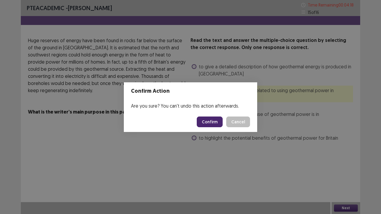
click at [217, 122] on button "Confirm" at bounding box center [210, 122] width 26 height 11
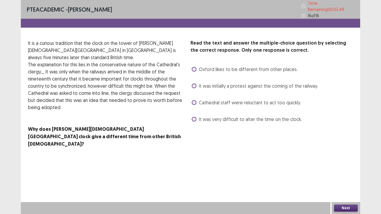
click at [194, 84] on span at bounding box center [194, 86] width 5 height 5
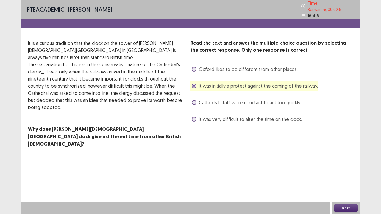
click at [196, 100] on span at bounding box center [194, 102] width 5 height 5
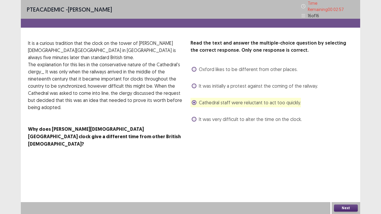
click at [346, 174] on button "Next" at bounding box center [346, 208] width 24 height 7
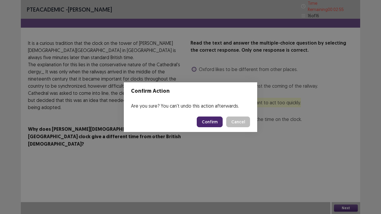
click at [210, 121] on button "Confirm" at bounding box center [210, 122] width 26 height 11
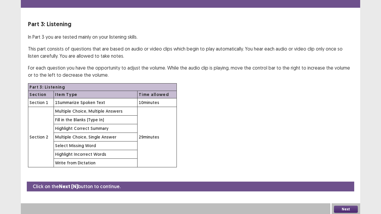
scroll to position [17, 0]
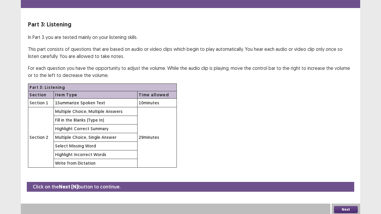
click at [350, 174] on button "Next" at bounding box center [346, 209] width 24 height 7
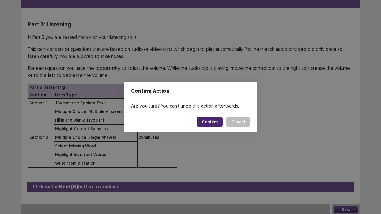
click at [213, 120] on button "Confirm" at bounding box center [210, 122] width 26 height 11
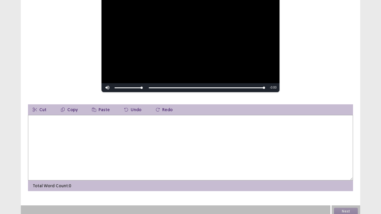
scroll to position [82, 0]
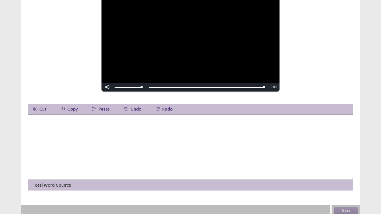
click at [191, 120] on textarea at bounding box center [190, 147] width 325 height 65
type textarea "*"
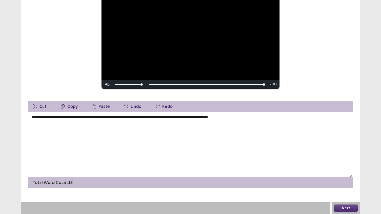
click at [219, 116] on textarea "**********" at bounding box center [190, 144] width 325 height 65
click at [265, 115] on textarea "**********" at bounding box center [190, 144] width 325 height 65
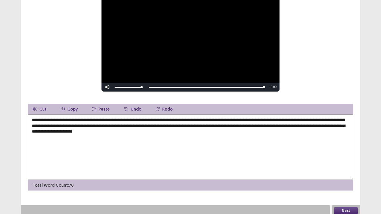
click at [336, 124] on textarea "**********" at bounding box center [190, 147] width 325 height 65
click at [276, 129] on textarea "**********" at bounding box center [190, 147] width 325 height 65
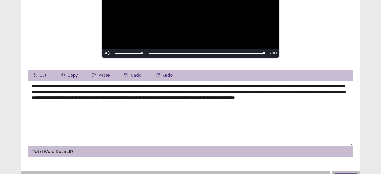
scroll to position [113, 0]
click at [127, 86] on textarea "**********" at bounding box center [190, 113] width 325 height 65
click at [121, 86] on textarea "**********" at bounding box center [190, 113] width 325 height 65
click at [122, 87] on textarea "**********" at bounding box center [190, 113] width 325 height 65
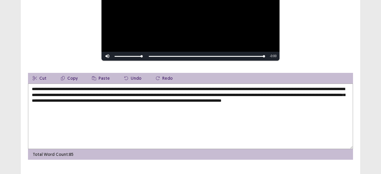
click at [151, 87] on textarea "**********" at bounding box center [190, 116] width 325 height 65
click at [181, 87] on textarea "**********" at bounding box center [190, 116] width 325 height 65
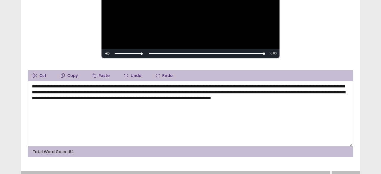
click at [281, 86] on textarea "**********" at bounding box center [190, 113] width 325 height 65
click at [282, 86] on textarea "**********" at bounding box center [190, 113] width 325 height 65
click at [224, 86] on textarea "**********" at bounding box center [190, 113] width 325 height 65
click at [306, 86] on textarea "**********" at bounding box center [190, 113] width 325 height 65
click at [334, 86] on textarea "**********" at bounding box center [190, 113] width 325 height 65
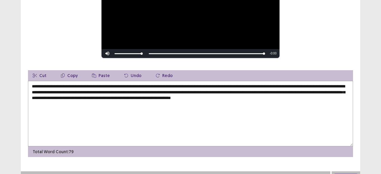
click at [257, 93] on textarea "**********" at bounding box center [190, 113] width 325 height 65
click at [235, 91] on textarea "**********" at bounding box center [190, 113] width 325 height 65
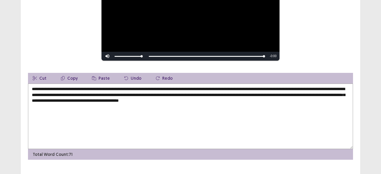
click at [174, 98] on textarea "**********" at bounding box center [190, 116] width 325 height 65
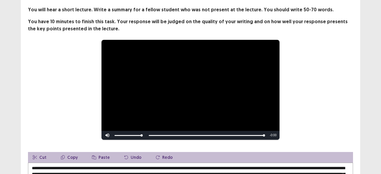
scroll to position [32, 0]
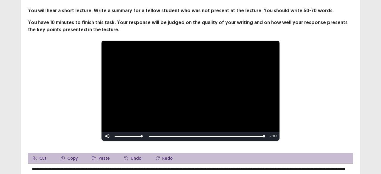
type textarea "**********"
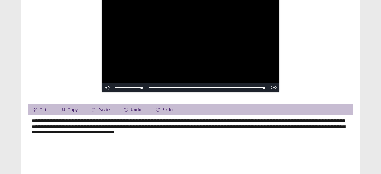
scroll to position [121, 0]
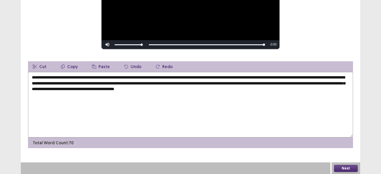
click at [336, 165] on button "Next" at bounding box center [346, 168] width 24 height 7
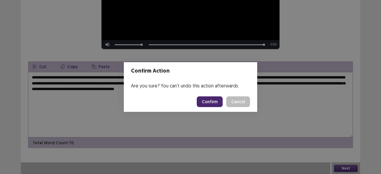
click at [298, 120] on div "Confirm Action Are you sure? You can't undo this action afterwards. Confirm Can…" at bounding box center [190, 87] width 381 height 174
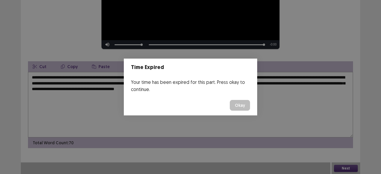
click at [241, 109] on button "Okay" at bounding box center [240, 105] width 20 height 11
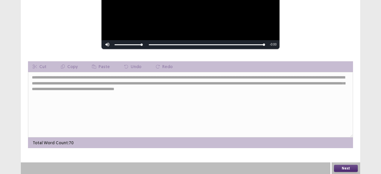
click at [343, 168] on button "Next" at bounding box center [346, 168] width 24 height 7
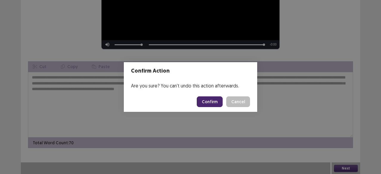
click at [220, 98] on button "Confirm" at bounding box center [210, 101] width 26 height 11
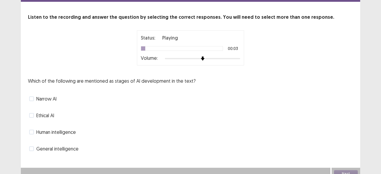
scroll to position [26, 0]
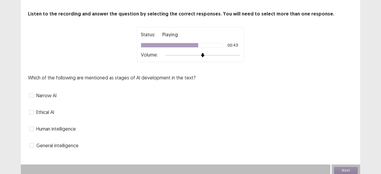
click at [32, 96] on span at bounding box center [31, 95] width 5 height 5
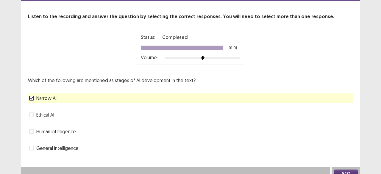
click at [33, 129] on span at bounding box center [31, 131] width 5 height 5
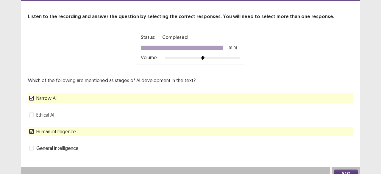
click at [348, 170] on button "Next" at bounding box center [346, 173] width 24 height 7
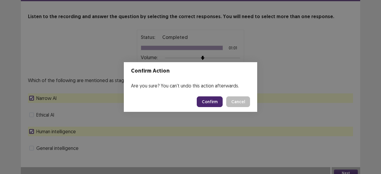
click at [214, 107] on button "Confirm" at bounding box center [210, 101] width 26 height 11
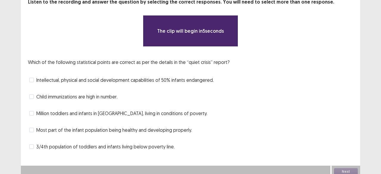
scroll to position [41, 0]
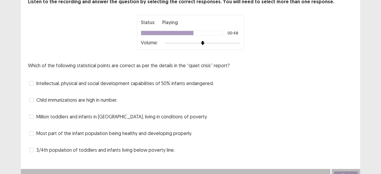
click at [34, 113] on label "Million toddlers and infants in [GEOGRAPHIC_DATA], living in conditions of pove…" at bounding box center [118, 116] width 178 height 7
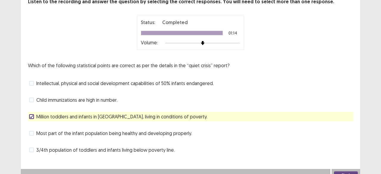
click at [35, 80] on label "Intellectual, physical and social development capabilities of 50% infants endan…" at bounding box center [121, 83] width 185 height 7
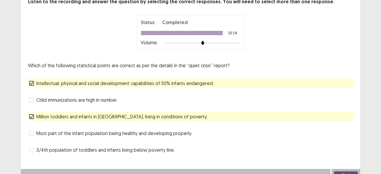
scroll to position [45, 0]
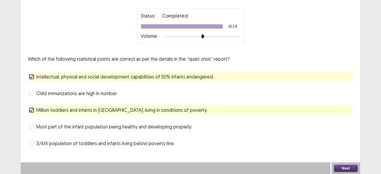
click at [336, 167] on button "Next" at bounding box center [346, 168] width 24 height 7
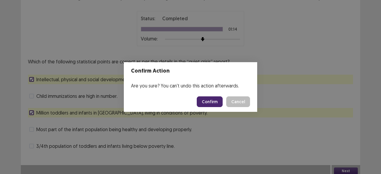
click at [215, 104] on button "Confirm" at bounding box center [210, 101] width 26 height 11
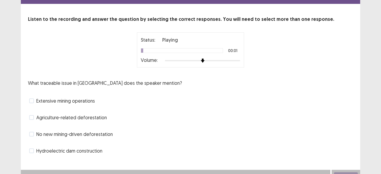
scroll to position [24, 0]
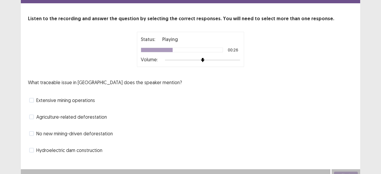
click at [32, 131] on span at bounding box center [31, 133] width 5 height 5
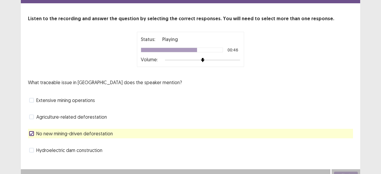
click at [31, 117] on label "Agriculture-related deforestation" at bounding box center [68, 116] width 78 height 7
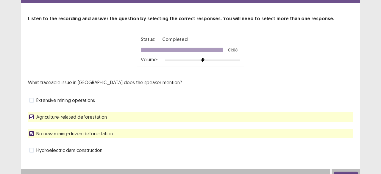
scroll to position [29, 0]
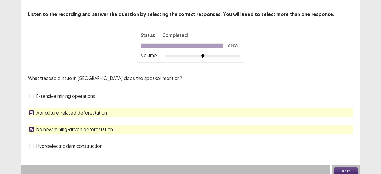
click at [349, 168] on button "Next" at bounding box center [346, 171] width 24 height 7
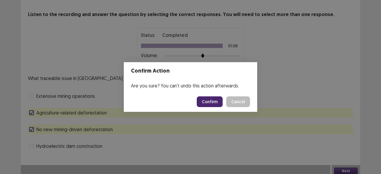
click at [222, 100] on button "Confirm" at bounding box center [210, 101] width 26 height 11
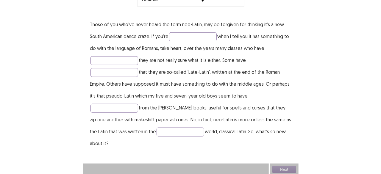
scroll to position [21, 0]
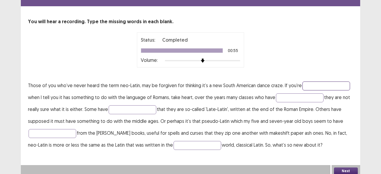
click at [318, 82] on input "text" at bounding box center [326, 86] width 48 height 9
click at [314, 85] on input "********" at bounding box center [326, 86] width 48 height 9
type input "********"
click at [274, 96] on p "Those of you who’ve never heard the term neo-Latin, may be forgiven for thinkin…" at bounding box center [190, 114] width 325 height 71
click at [280, 96] on input "text" at bounding box center [300, 97] width 48 height 9
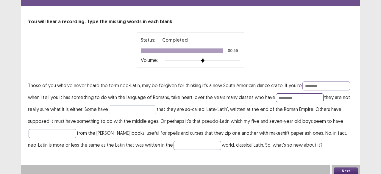
type input "*********"
click at [140, 105] on input "text" at bounding box center [133, 109] width 48 height 9
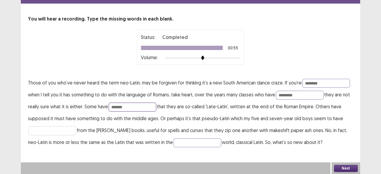
type input "*******"
click at [68, 130] on input "text" at bounding box center [53, 131] width 48 height 9
type input "*******"
click at [174, 142] on input "text" at bounding box center [198, 142] width 48 height 9
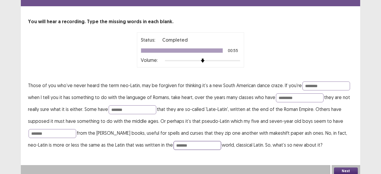
type input "*******"
click at [341, 168] on button "Next" at bounding box center [346, 171] width 24 height 7
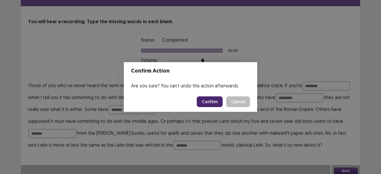
click at [217, 99] on button "Confirm" at bounding box center [210, 101] width 26 height 11
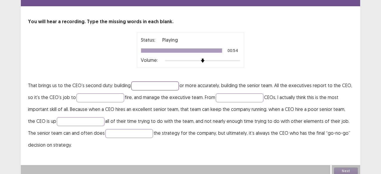
click at [167, 82] on input "text" at bounding box center [155, 86] width 48 height 9
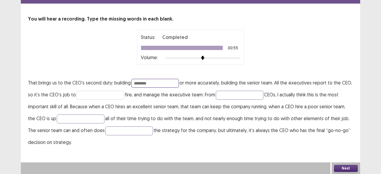
type input "********"
click at [104, 97] on input "text" at bounding box center [101, 95] width 48 height 9
type input "****"
click at [221, 93] on input "text" at bounding box center [240, 95] width 48 height 9
type input "********"
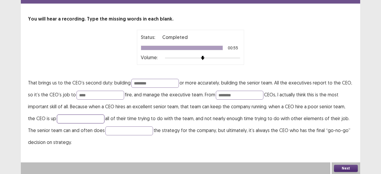
click at [79, 122] on input "text" at bounding box center [81, 119] width 48 height 9
type input "********"
click at [108, 128] on input "text" at bounding box center [129, 131] width 48 height 9
type input "*******"
click at [340, 167] on button "Next" at bounding box center [346, 168] width 24 height 7
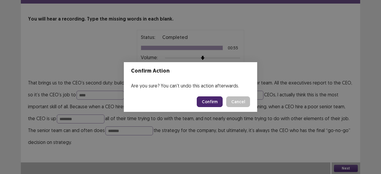
click at [218, 101] on button "Confirm" at bounding box center [210, 101] width 26 height 11
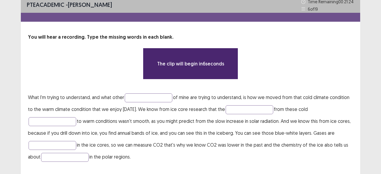
scroll to position [4, 0]
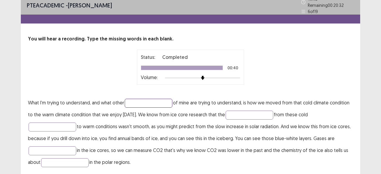
click at [141, 100] on input "text" at bounding box center [149, 103] width 48 height 9
type input "*********"
click at [229, 113] on input "text" at bounding box center [250, 115] width 48 height 9
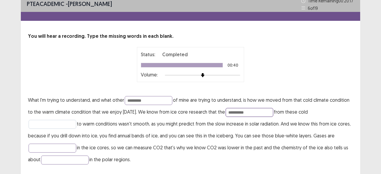
type input "**********"
click at [62, 120] on input "text" at bounding box center [53, 124] width 48 height 9
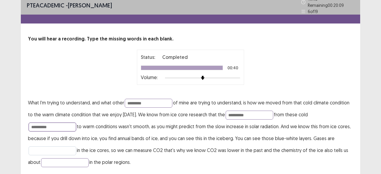
type input "**********"
click at [66, 147] on input "text" at bounding box center [53, 150] width 48 height 9
type input "*******"
click at [63, 159] on input "text" at bounding box center [65, 162] width 48 height 9
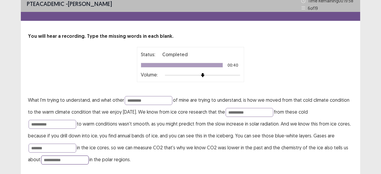
scroll to position [21, 0]
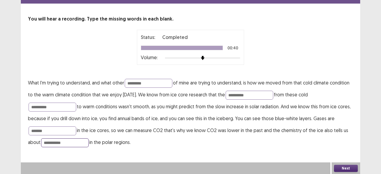
type input "**********"
click at [345, 165] on button "Next" at bounding box center [346, 168] width 24 height 7
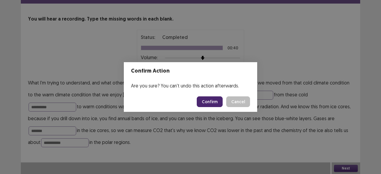
click at [209, 103] on button "Confirm" at bounding box center [210, 101] width 26 height 11
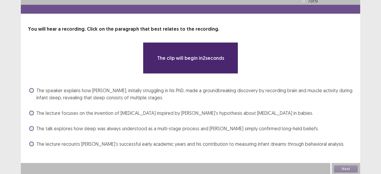
scroll to position [12, 0]
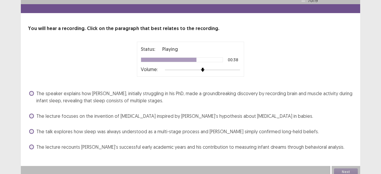
click at [34, 96] on label "The speaker explains how [PERSON_NAME], initially struggling in his PhD, made a…" at bounding box center [191, 97] width 324 height 14
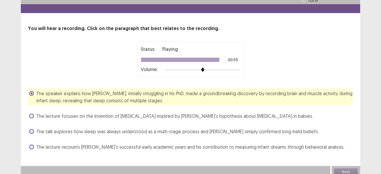
scroll to position [15, 0]
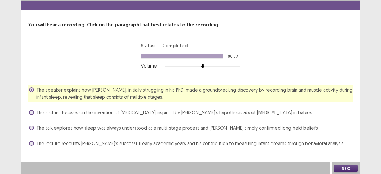
click at [351, 168] on button "Next" at bounding box center [346, 168] width 24 height 7
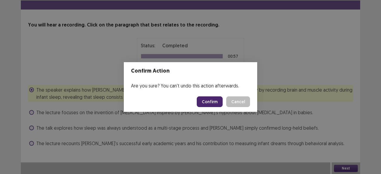
click at [217, 99] on button "Confirm" at bounding box center [210, 101] width 26 height 11
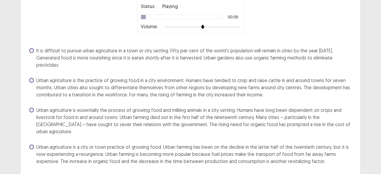
scroll to position [54, 0]
click at [33, 77] on label "Urban agriculture is the practice of growing food in a city environment. Humans…" at bounding box center [191, 87] width 324 height 21
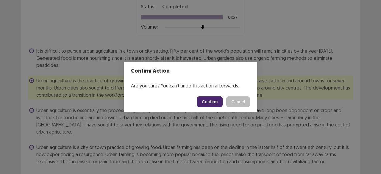
click at [216, 105] on button "Confirm" at bounding box center [210, 101] width 26 height 11
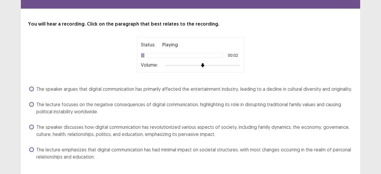
scroll to position [17, 0]
click at [31, 128] on span at bounding box center [31, 126] width 5 height 5
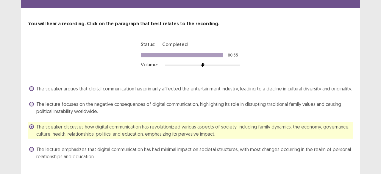
scroll to position [30, 0]
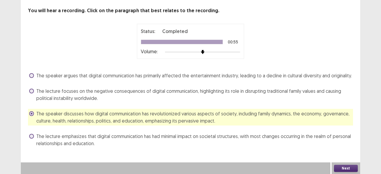
click at [352, 166] on button "Next" at bounding box center [346, 168] width 24 height 7
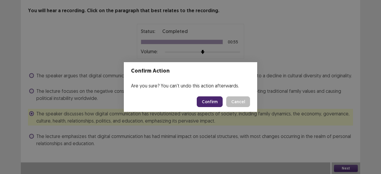
click at [217, 104] on button "Confirm" at bounding box center [210, 101] width 26 height 11
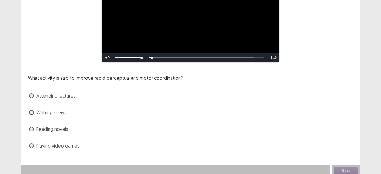
scroll to position [93, 0]
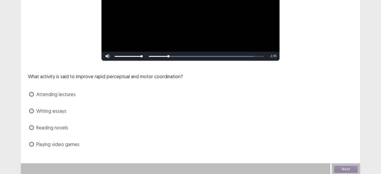
click at [32, 146] on span at bounding box center [31, 144] width 5 height 5
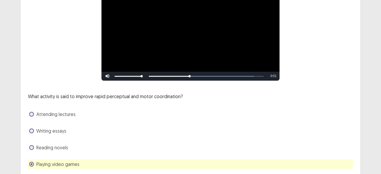
scroll to position [94, 0]
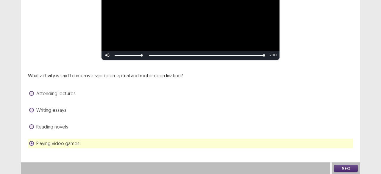
click at [346, 168] on button "Next" at bounding box center [346, 168] width 24 height 7
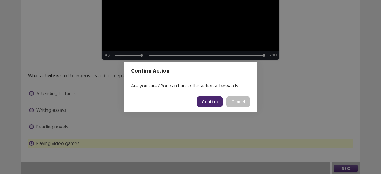
click at [217, 100] on button "Confirm" at bounding box center [210, 101] width 26 height 11
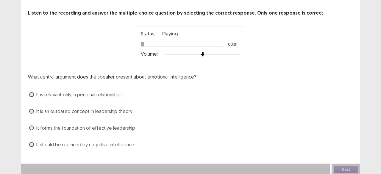
scroll to position [29, 0]
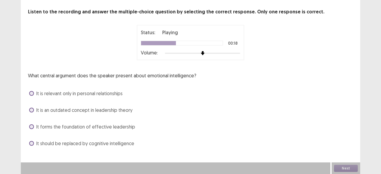
click at [33, 110] on span at bounding box center [31, 110] width 5 height 5
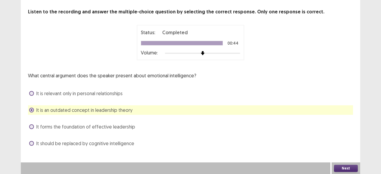
click at [343, 168] on button "Next" at bounding box center [346, 168] width 24 height 7
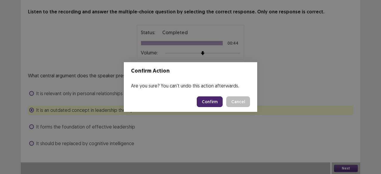
click at [216, 103] on button "Confirm" at bounding box center [210, 101] width 26 height 11
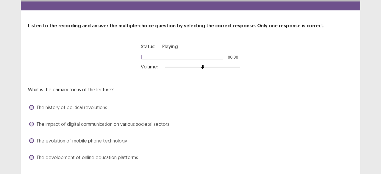
scroll to position [15, 0]
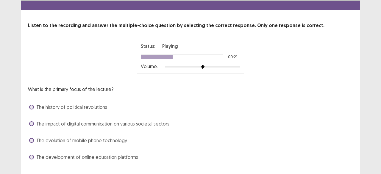
click at [30, 122] on span at bounding box center [31, 123] width 5 height 5
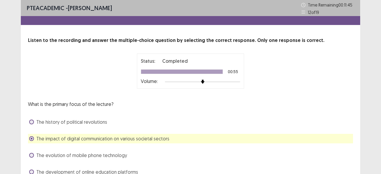
scroll to position [29, 0]
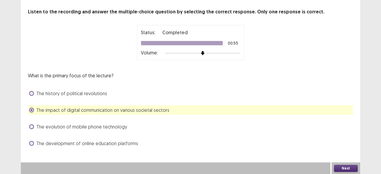
click at [341, 168] on button "Next" at bounding box center [346, 168] width 24 height 7
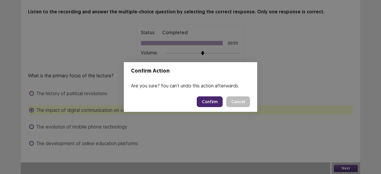
click at [217, 102] on button "Confirm" at bounding box center [210, 101] width 26 height 11
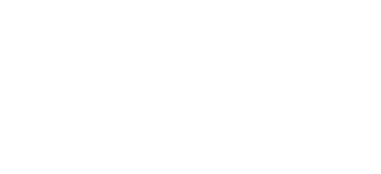
scroll to position [0, 0]
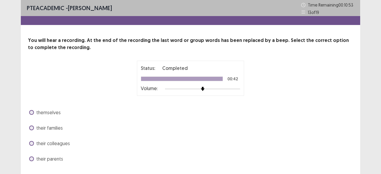
click at [34, 110] on label "themselves" at bounding box center [45, 112] width 32 height 7
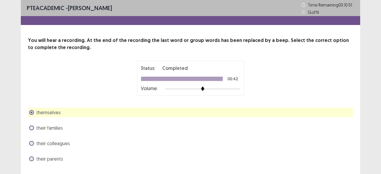
scroll to position [15, 0]
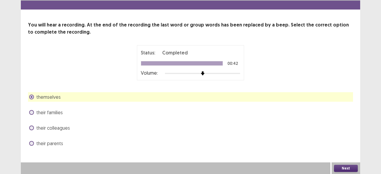
click at [355, 168] on button "Next" at bounding box center [346, 168] width 24 height 7
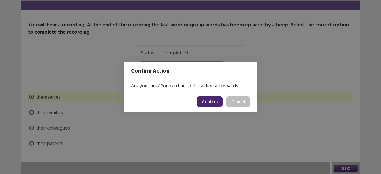
click at [218, 103] on button "Confirm" at bounding box center [210, 101] width 26 height 11
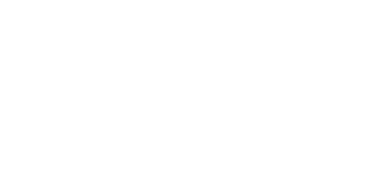
scroll to position [0, 0]
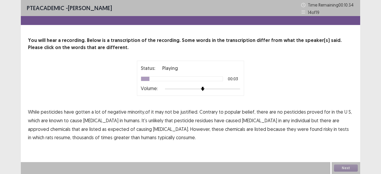
click at [135, 113] on span "minority,of" at bounding box center [139, 111] width 22 height 7
click at [307, 113] on span "proved" at bounding box center [315, 111] width 16 height 7
click at [108, 130] on span "expected" at bounding box center [118, 129] width 21 height 7
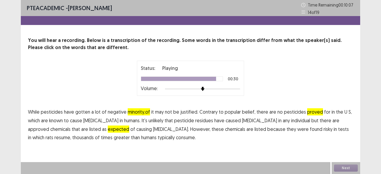
click at [94, 134] on span "thousands" at bounding box center [82, 137] width 21 height 7
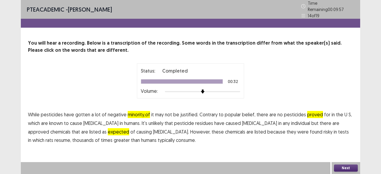
click at [71, 137] on span "resume," at bounding box center [62, 140] width 17 height 7
click at [352, 166] on button "Next" at bounding box center [346, 168] width 24 height 7
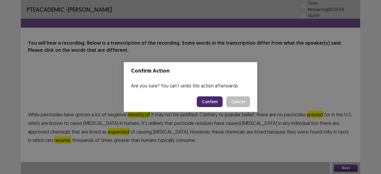
click at [219, 104] on button "Confirm" at bounding box center [210, 101] width 26 height 11
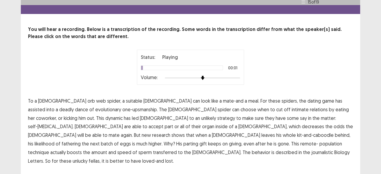
scroll to position [14, 0]
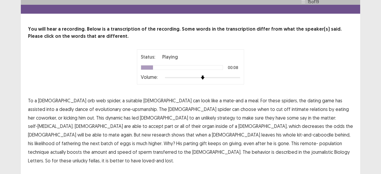
click at [45, 106] on span "assisted" at bounding box center [36, 109] width 17 height 7
click at [57, 114] on span "coworker," at bounding box center [46, 117] width 21 height 7
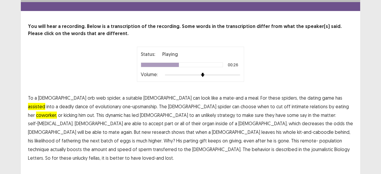
click at [163, 120] on span "accept" at bounding box center [156, 123] width 15 height 7
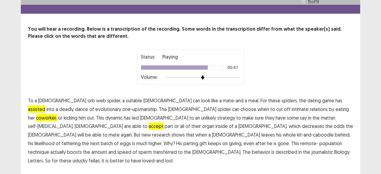
click at [319, 141] on span "population" at bounding box center [330, 143] width 23 height 7
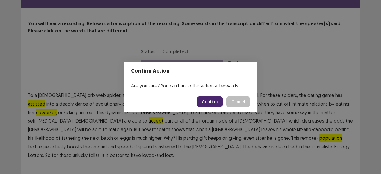
click at [213, 102] on button "Confirm" at bounding box center [210, 101] width 26 height 11
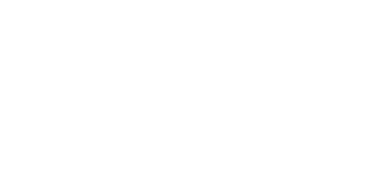
scroll to position [0, 0]
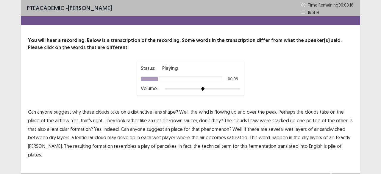
click at [32, 120] on span "place" at bounding box center [34, 120] width 12 height 7
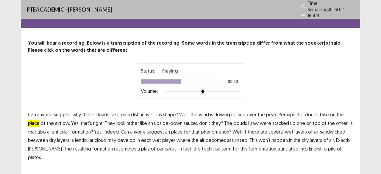
click at [176, 129] on span "place" at bounding box center [177, 131] width 12 height 7
click at [165, 139] on span "player" at bounding box center [168, 140] width 13 height 7
click at [141, 147] on span "play" at bounding box center [145, 148] width 9 height 7
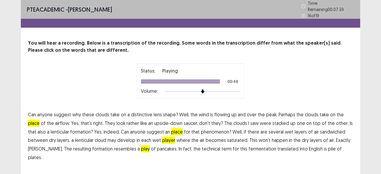
click at [249, 146] on span "fermentation" at bounding box center [263, 148] width 28 height 7
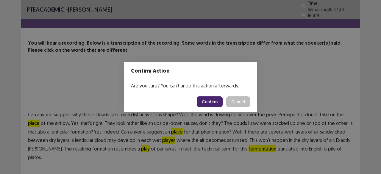
click at [217, 102] on button "Confirm" at bounding box center [210, 101] width 26 height 11
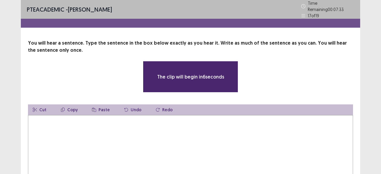
click at [183, 119] on textarea at bounding box center [190, 147] width 325 height 65
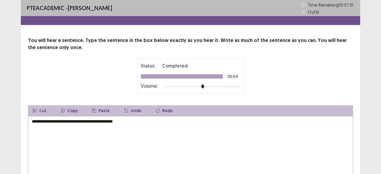
click at [80, 120] on textarea "**********" at bounding box center [190, 148] width 325 height 65
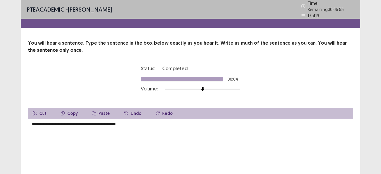
click at [108, 122] on textarea "**********" at bounding box center [190, 151] width 325 height 65
click at [138, 124] on textarea "**********" at bounding box center [190, 151] width 325 height 65
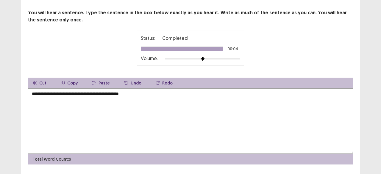
scroll to position [44, 0]
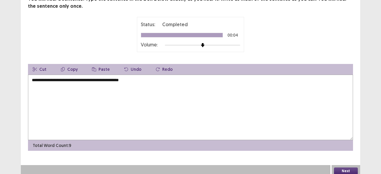
type textarea "**********"
click at [340, 170] on button "Next" at bounding box center [346, 171] width 24 height 7
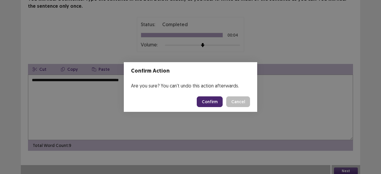
click at [215, 103] on button "Confirm" at bounding box center [210, 101] width 26 height 11
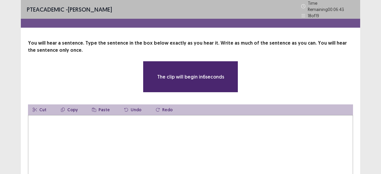
click at [142, 131] on textarea at bounding box center [190, 147] width 325 height 65
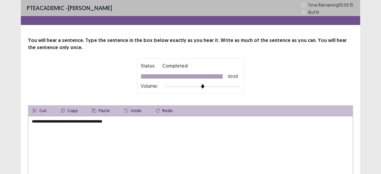
click at [38, 123] on textarea "**********" at bounding box center [190, 148] width 325 height 65
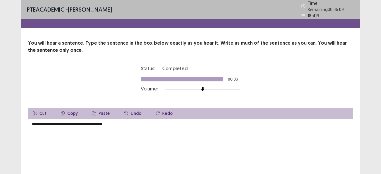
click at [60, 122] on textarea "**********" at bounding box center [190, 151] width 325 height 65
click at [125, 124] on textarea "**********" at bounding box center [190, 151] width 325 height 65
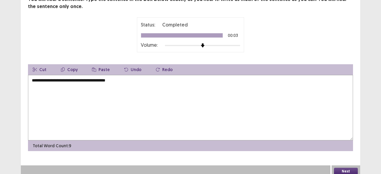
scroll to position [41, 0]
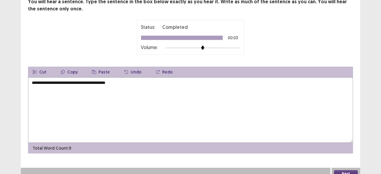
type textarea "**********"
click at [341, 171] on button "Next" at bounding box center [346, 173] width 24 height 7
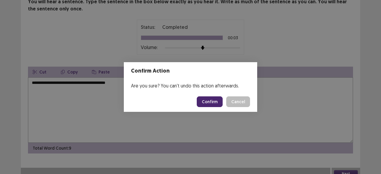
click at [214, 104] on button "Confirm" at bounding box center [210, 101] width 26 height 11
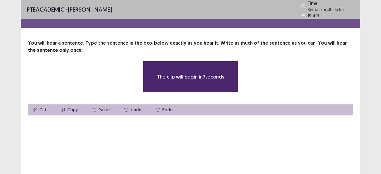
click at [168, 132] on textarea at bounding box center [190, 147] width 325 height 65
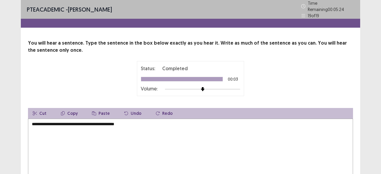
click at [83, 122] on textarea "**********" at bounding box center [190, 151] width 325 height 65
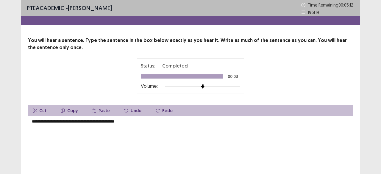
click at [142, 125] on textarea "**********" at bounding box center [190, 148] width 325 height 65
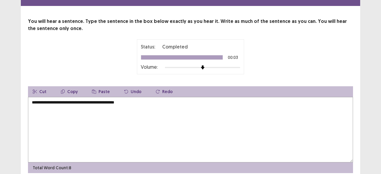
scroll to position [44, 0]
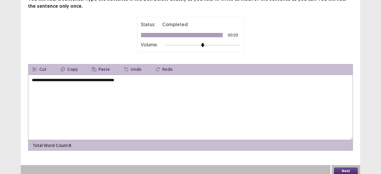
click at [103, 78] on textarea "**********" at bounding box center [190, 107] width 325 height 65
click at [101, 77] on textarea "**********" at bounding box center [190, 107] width 325 height 65
type textarea "**********"
click at [341, 168] on button "Next" at bounding box center [346, 171] width 24 height 7
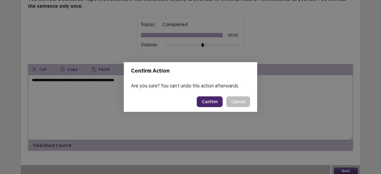
click at [213, 100] on button "Confirm" at bounding box center [210, 101] width 26 height 11
